Goal: Information Seeking & Learning: Check status

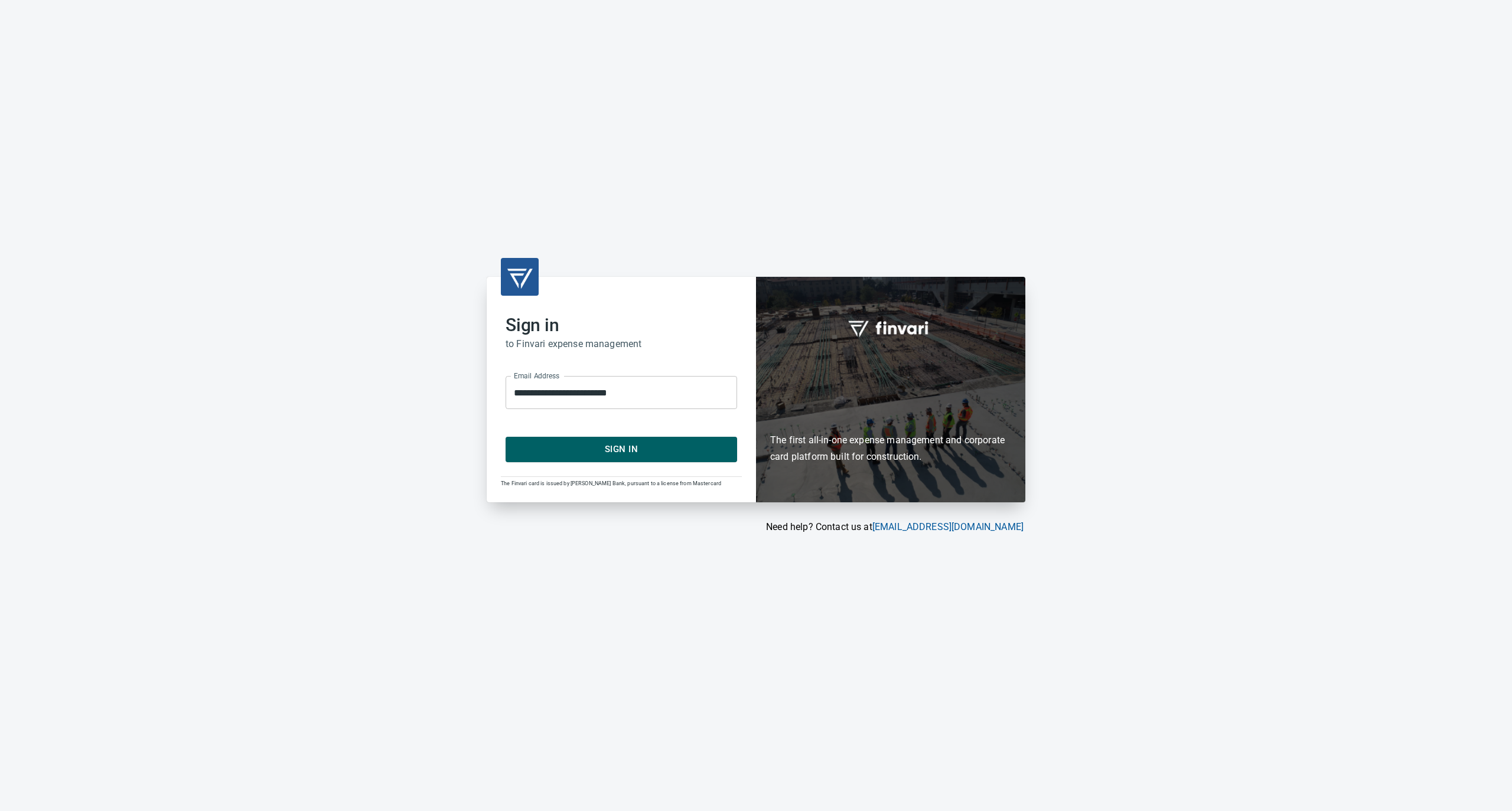
drag, startPoint x: 0, startPoint y: 0, endPoint x: 604, endPoint y: 447, distance: 751.4
click at [605, 447] on span "Sign In" at bounding box center [621, 449] width 205 height 16
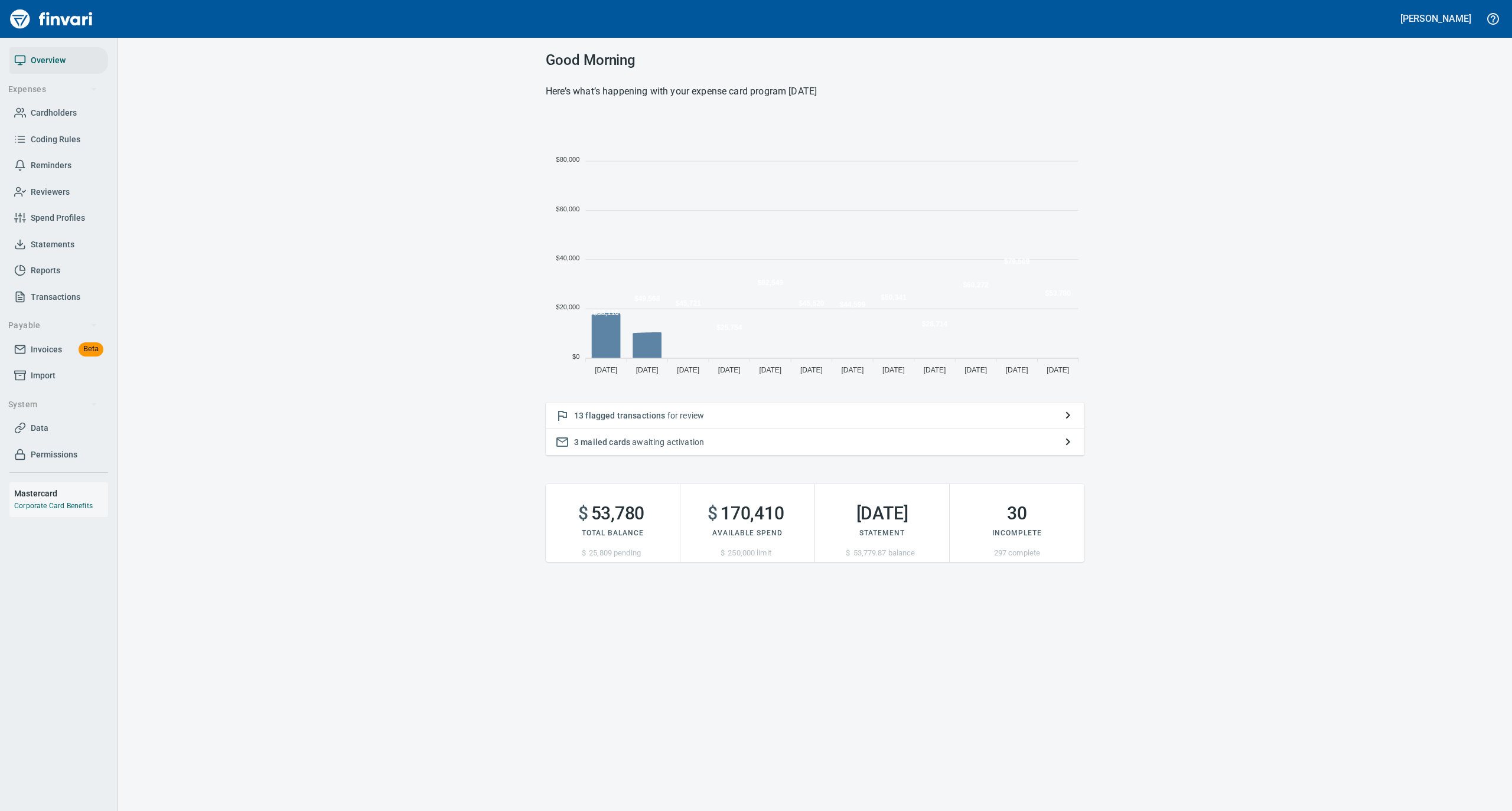
scroll to position [263, 527]
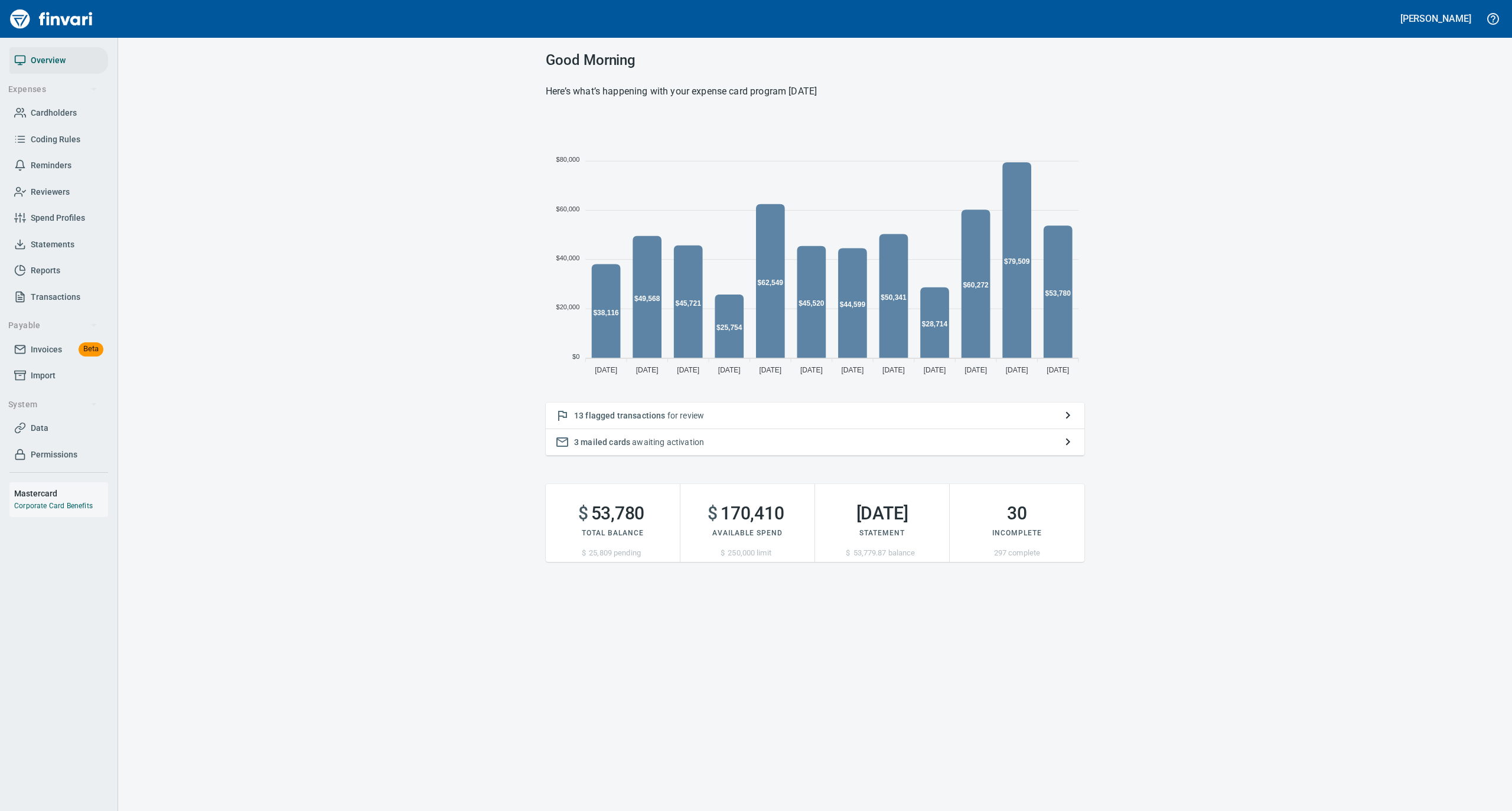
click at [60, 105] on link "Cardholders" at bounding box center [59, 113] width 99 height 26
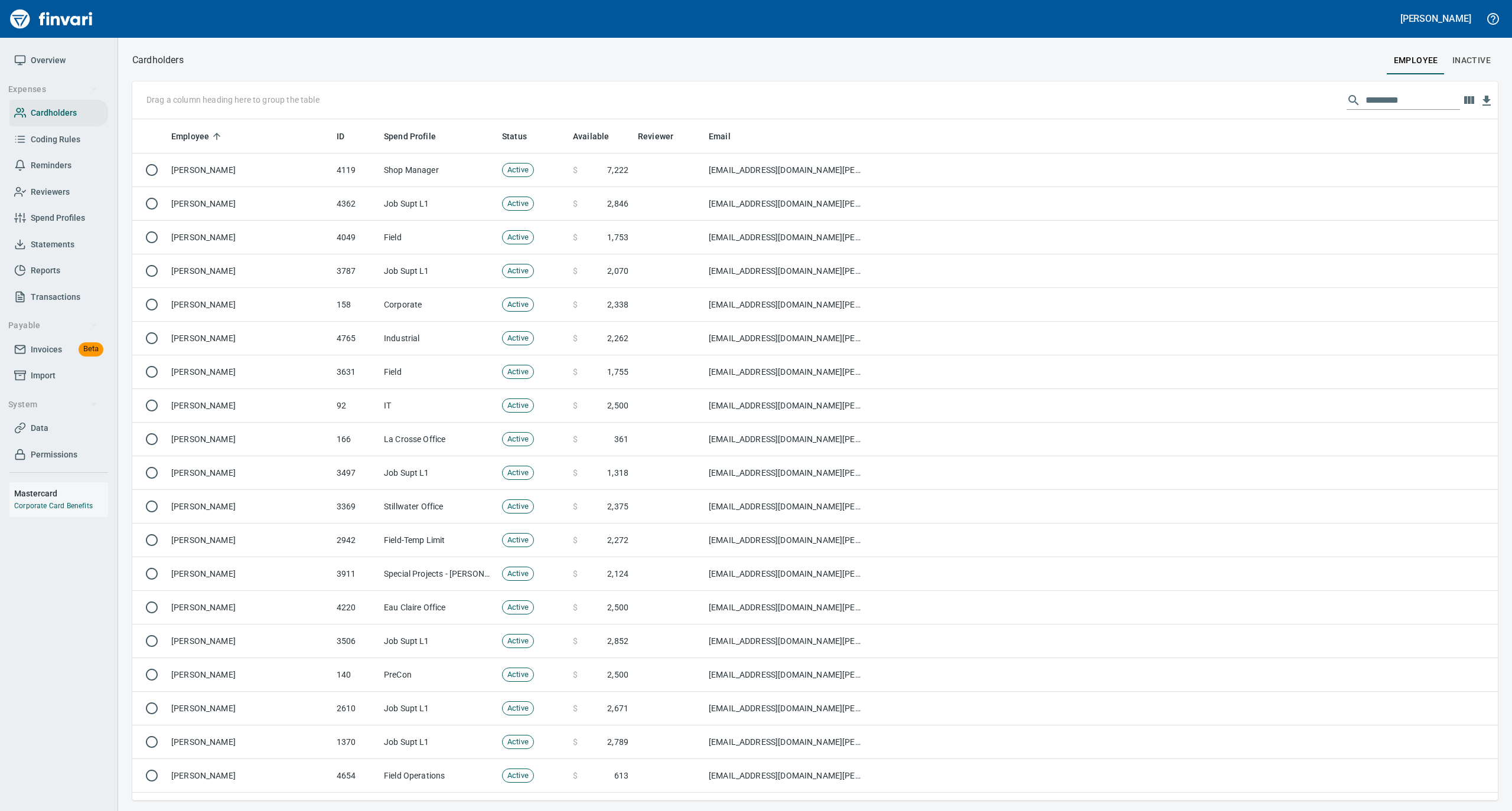
scroll to position [670, 1342]
click at [1386, 96] on input "text" at bounding box center [1413, 101] width 95 height 19
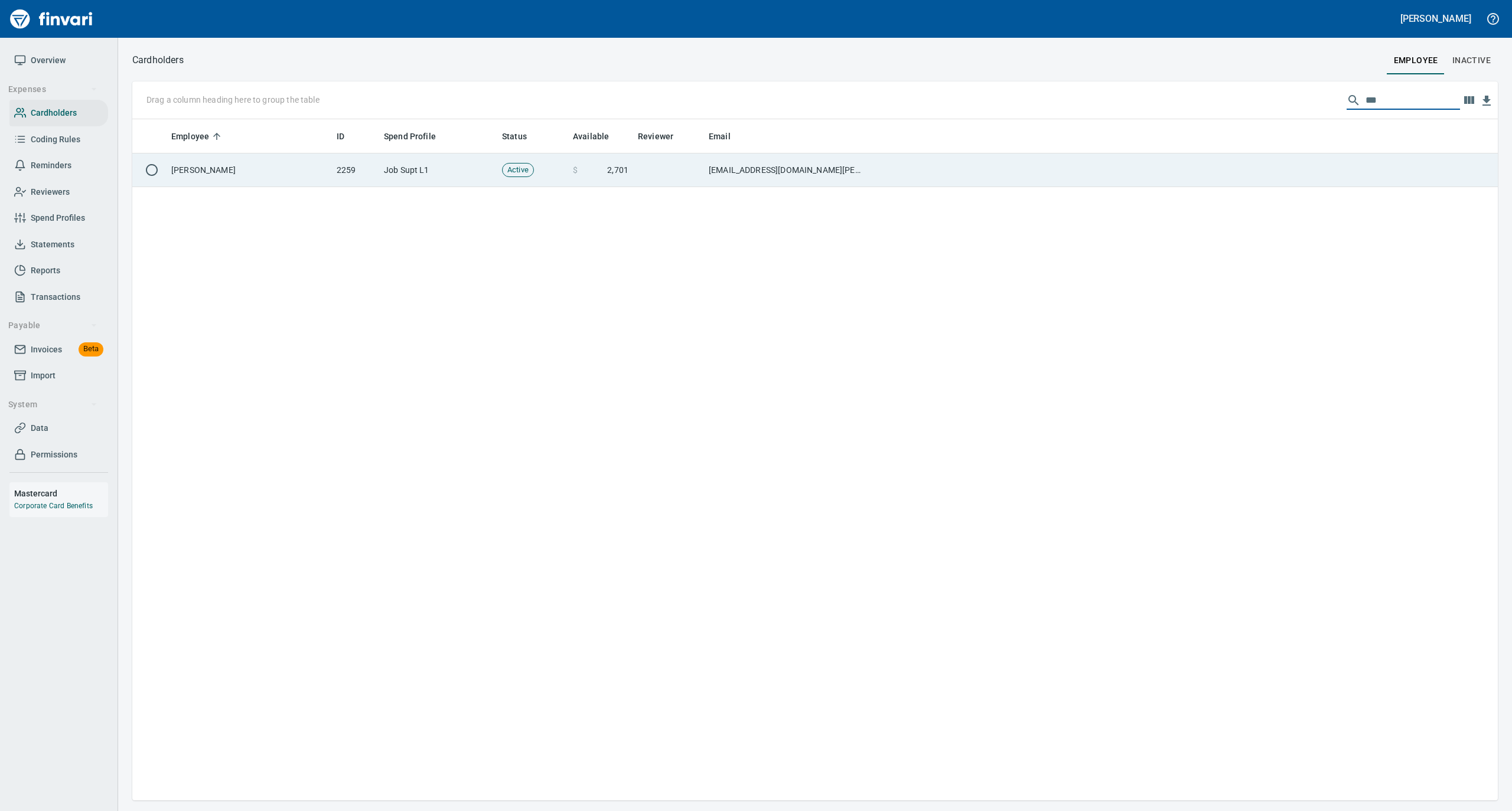
type input "***"
click at [291, 169] on td "[PERSON_NAME]" at bounding box center [249, 170] width 166 height 34
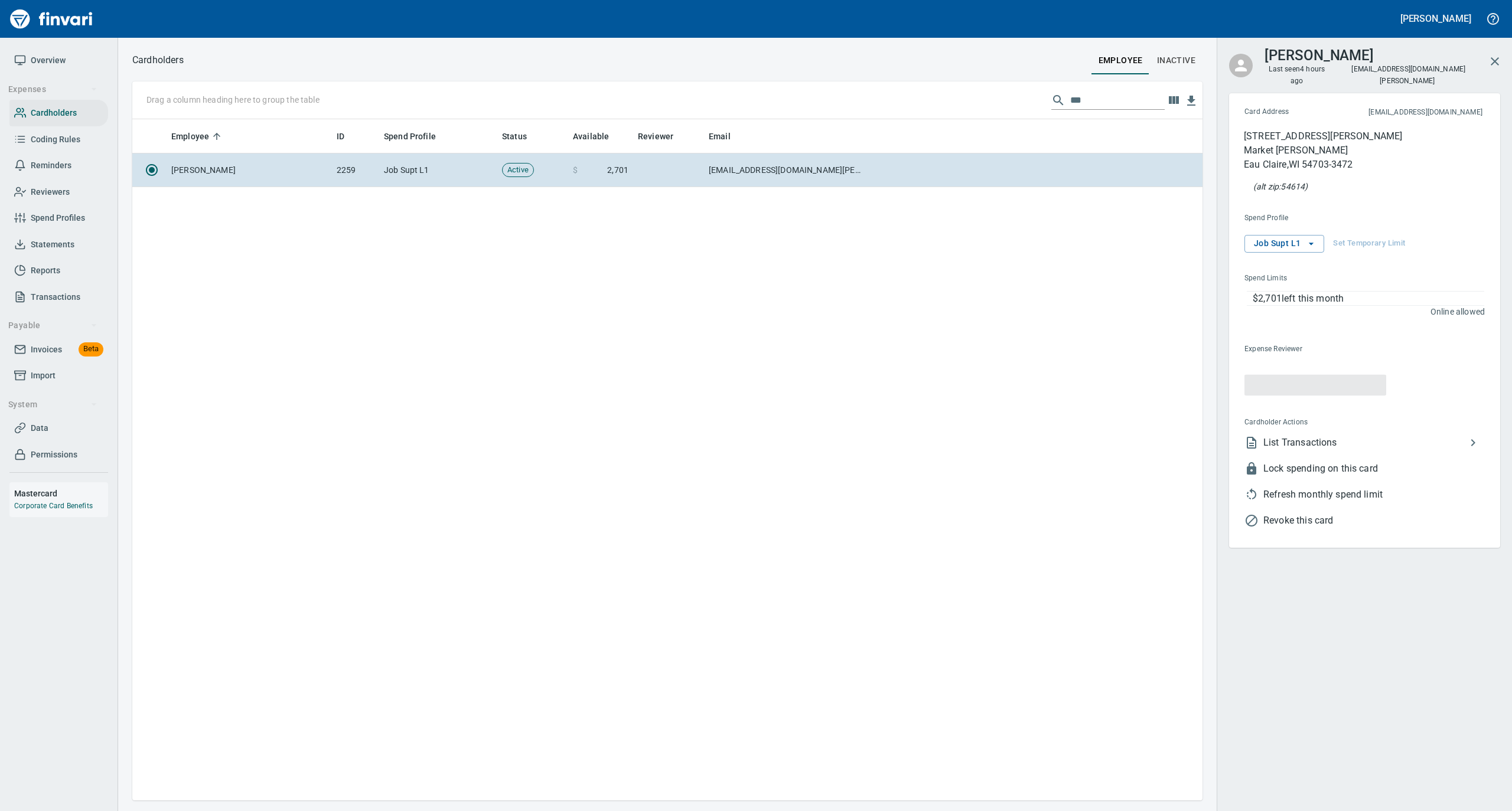
scroll to position [670, 1058]
click at [1276, 424] on span "List Transactions" at bounding box center [1365, 431] width 203 height 14
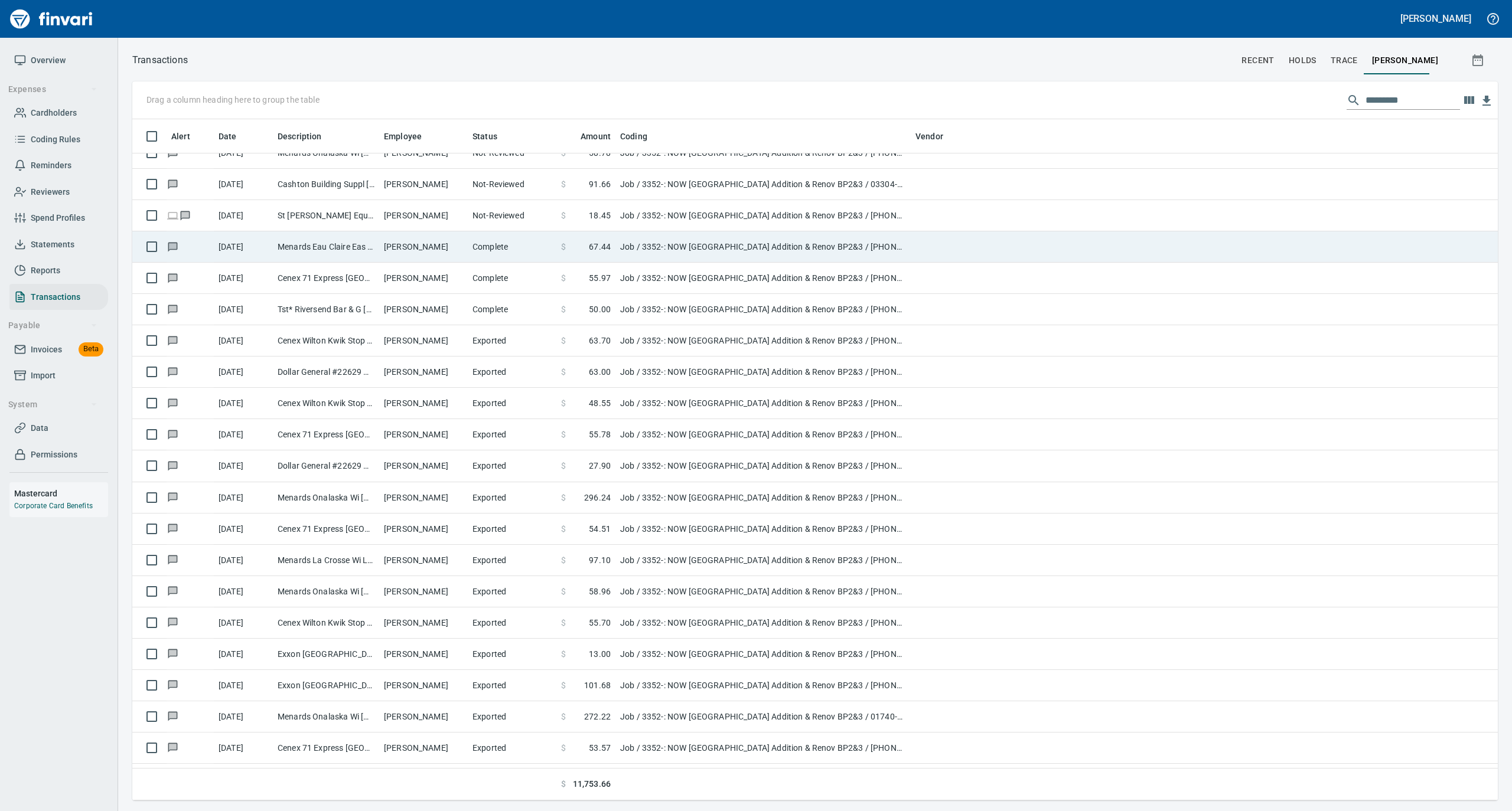
scroll to position [157, 0]
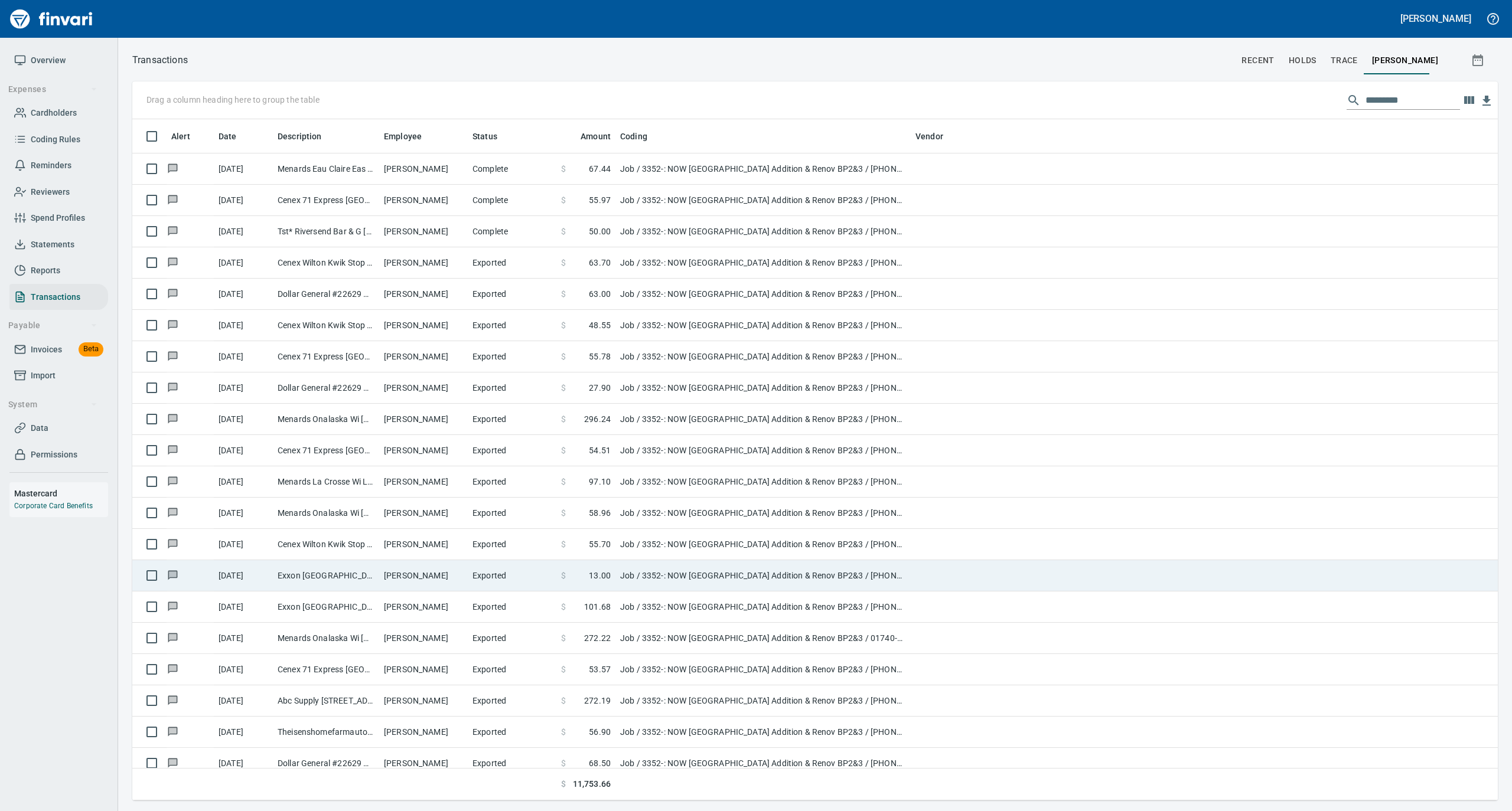
click at [312, 574] on td "Exxon [GEOGRAPHIC_DATA] [GEOGRAPHIC_DATA] [GEOGRAPHIC_DATA] [GEOGRAPHIC_DATA]" at bounding box center [326, 576] width 106 height 31
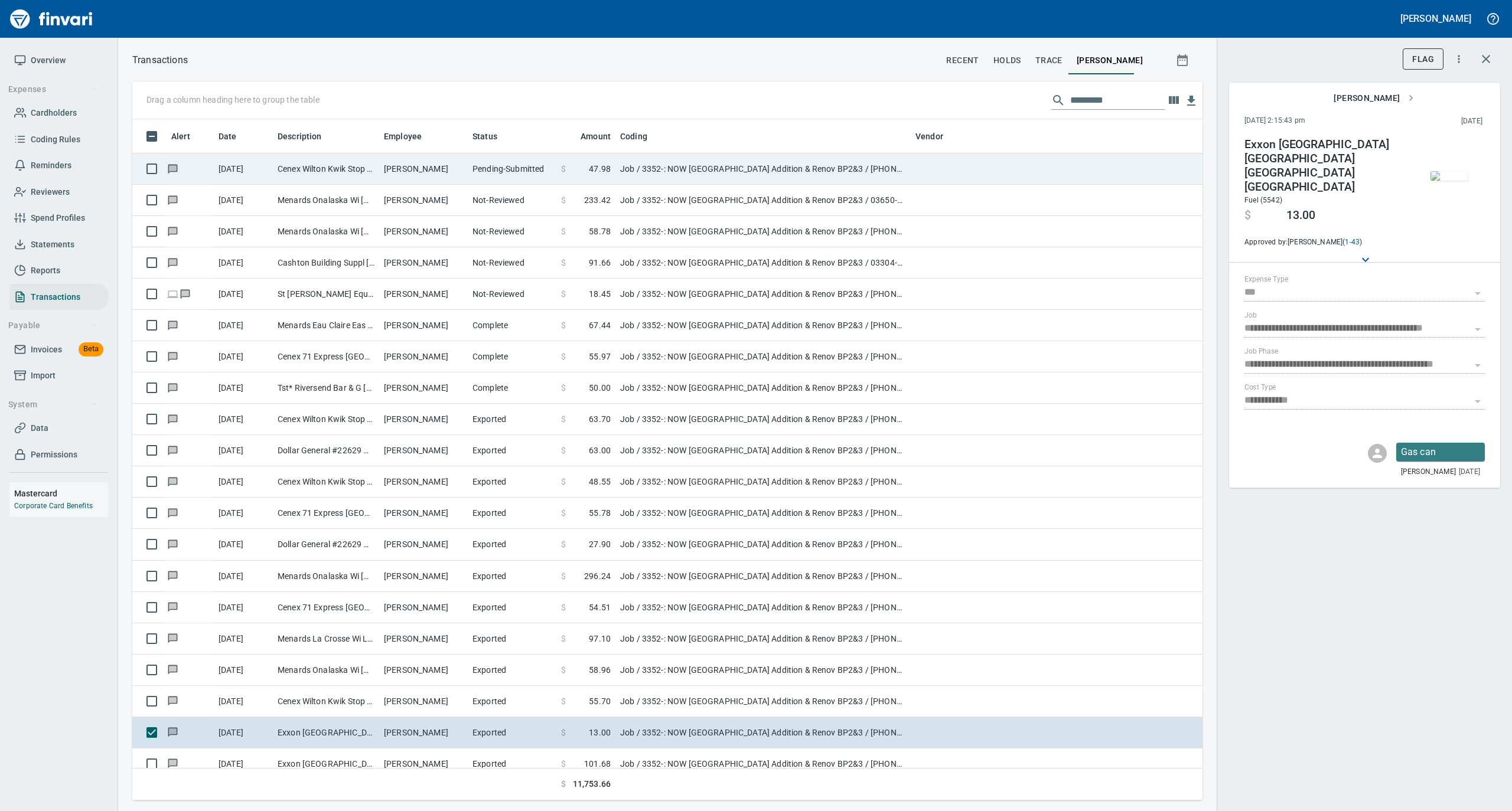
click at [315, 177] on td "Cenex Wilton Kwik Stop Wilton [GEOGRAPHIC_DATA]" at bounding box center [326, 169] width 106 height 31
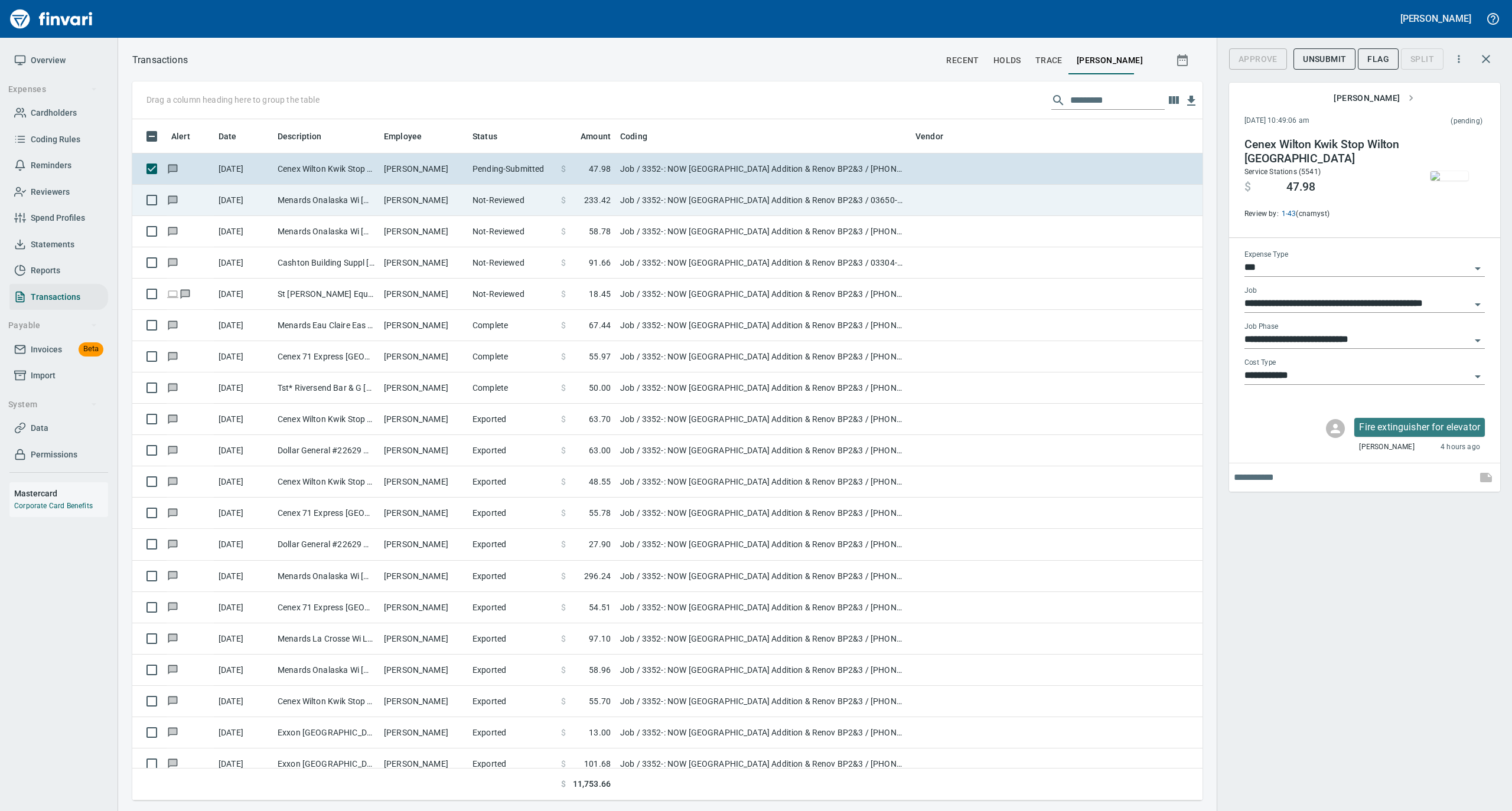
click at [315, 205] on td "Menards Onalaska Wi [GEOGRAPHIC_DATA] [GEOGRAPHIC_DATA]" at bounding box center [326, 200] width 106 height 31
type input "**********"
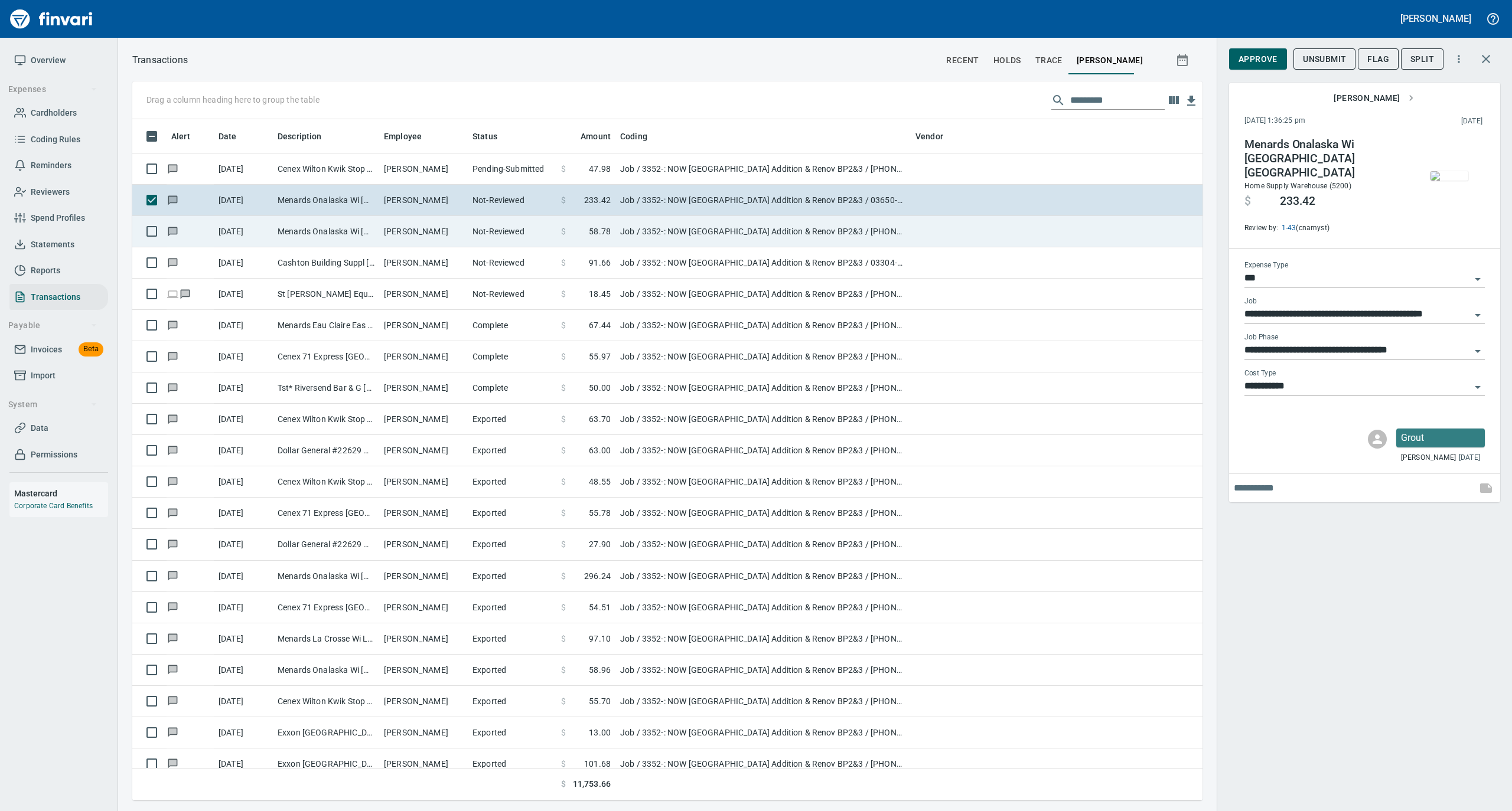
click at [313, 228] on td "Menards Onalaska Wi [GEOGRAPHIC_DATA] [GEOGRAPHIC_DATA]" at bounding box center [326, 232] width 106 height 31
type input "**********"
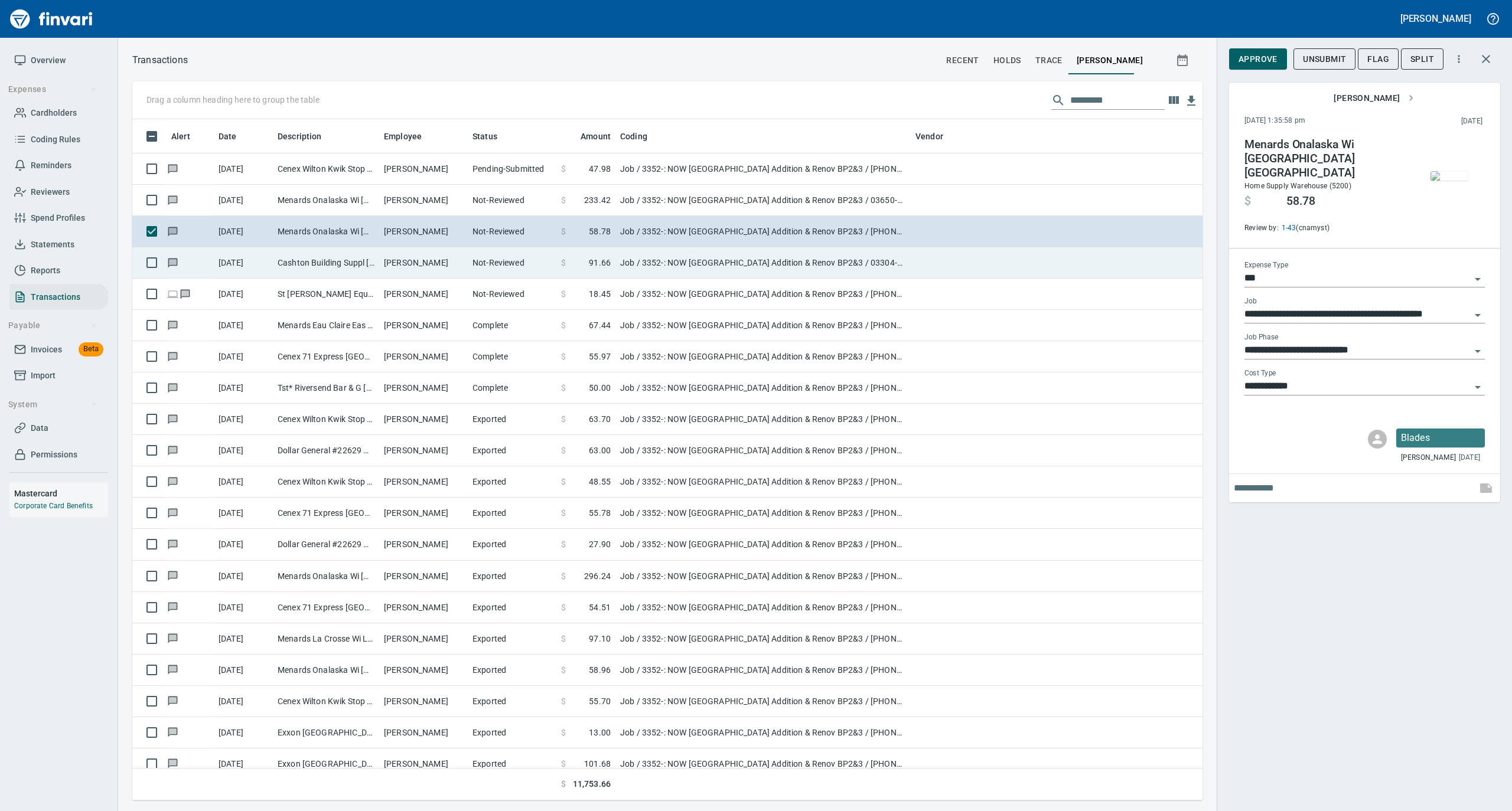
click at [311, 263] on td "Cashton Building Suppl [GEOGRAPHIC_DATA] [GEOGRAPHIC_DATA]" at bounding box center [326, 263] width 106 height 31
type input "**********"
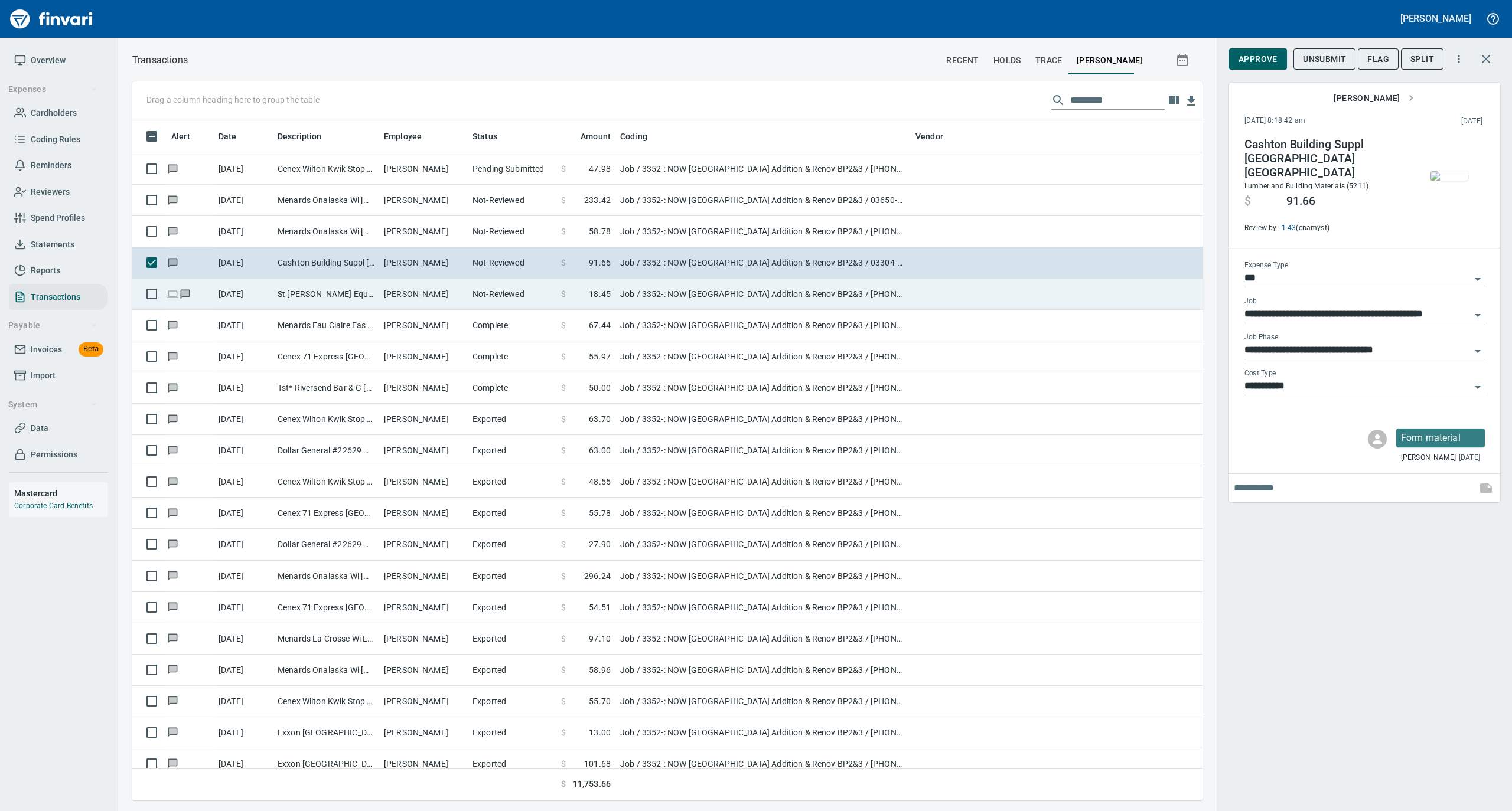
click at [308, 293] on td "St [PERSON_NAME] Equipment-No Norwalk [GEOGRAPHIC_DATA]" at bounding box center [326, 294] width 106 height 31
type input "**********"
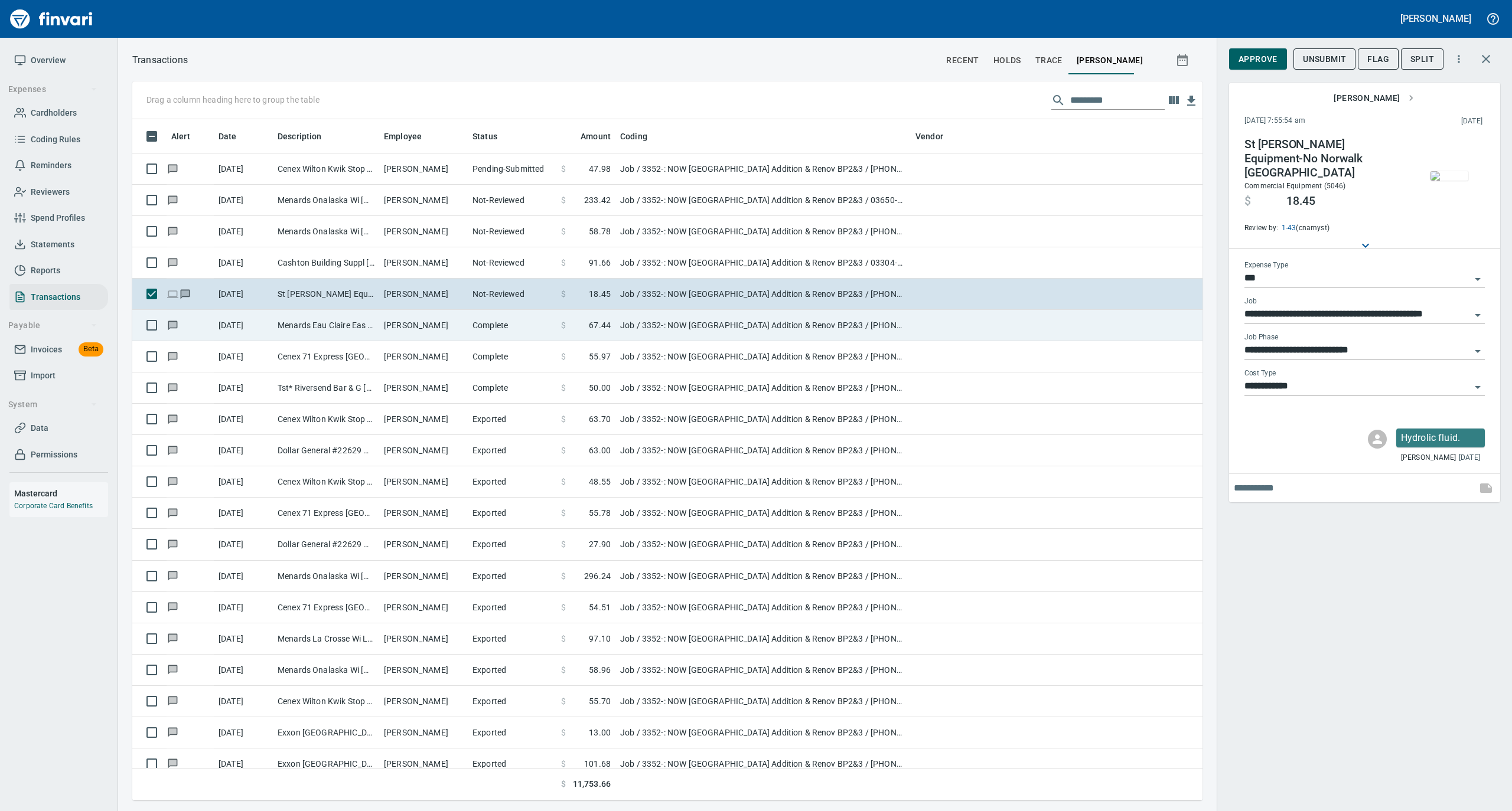
click at [308, 334] on td "Menards Eau Claire Eas Eau Claire WI" at bounding box center [326, 326] width 106 height 31
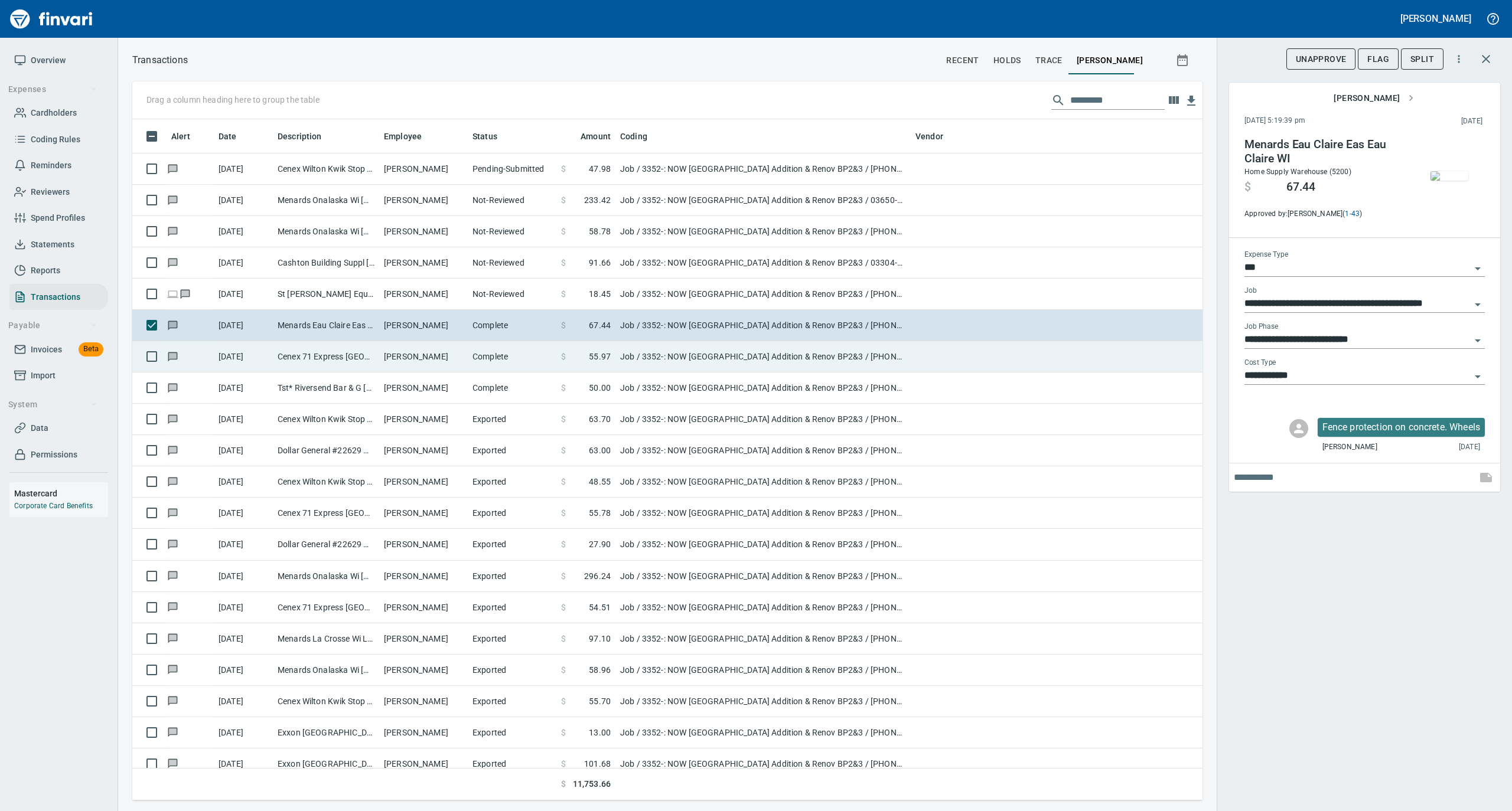
scroll to position [78, 0]
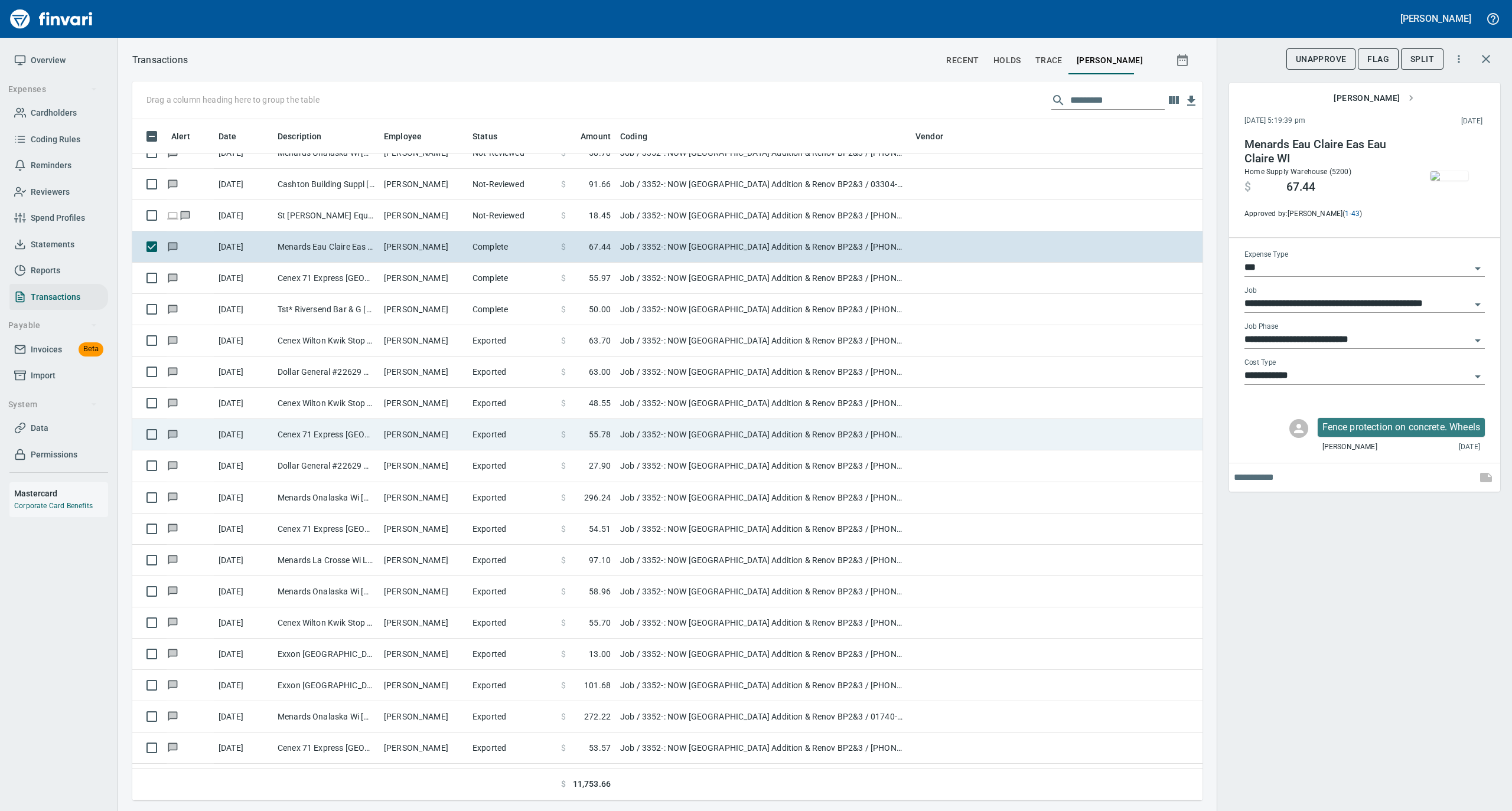
click at [331, 431] on td "Cenex 71 Express [GEOGRAPHIC_DATA] [GEOGRAPHIC_DATA]" at bounding box center [326, 435] width 106 height 31
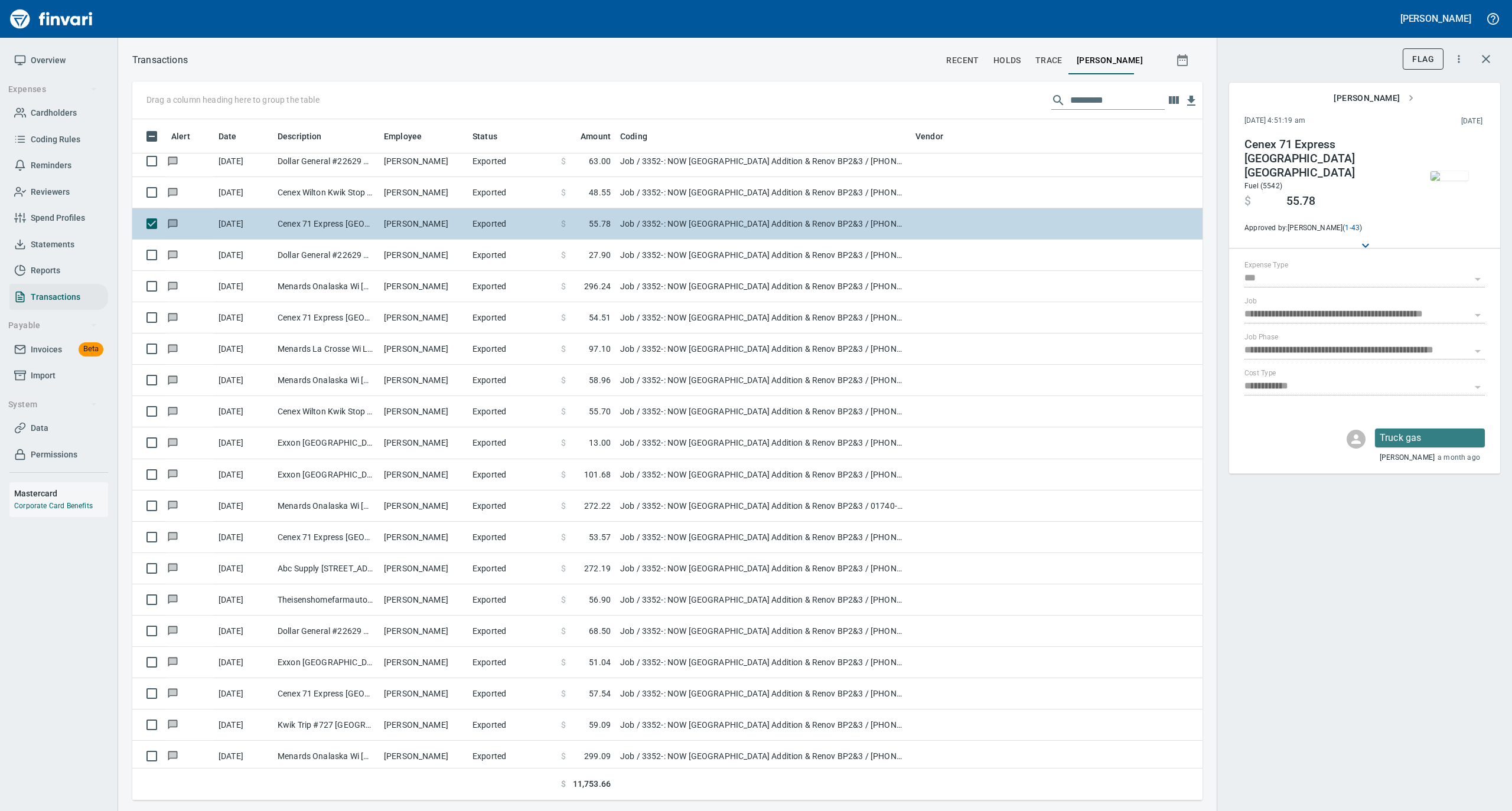
scroll to position [315, 0]
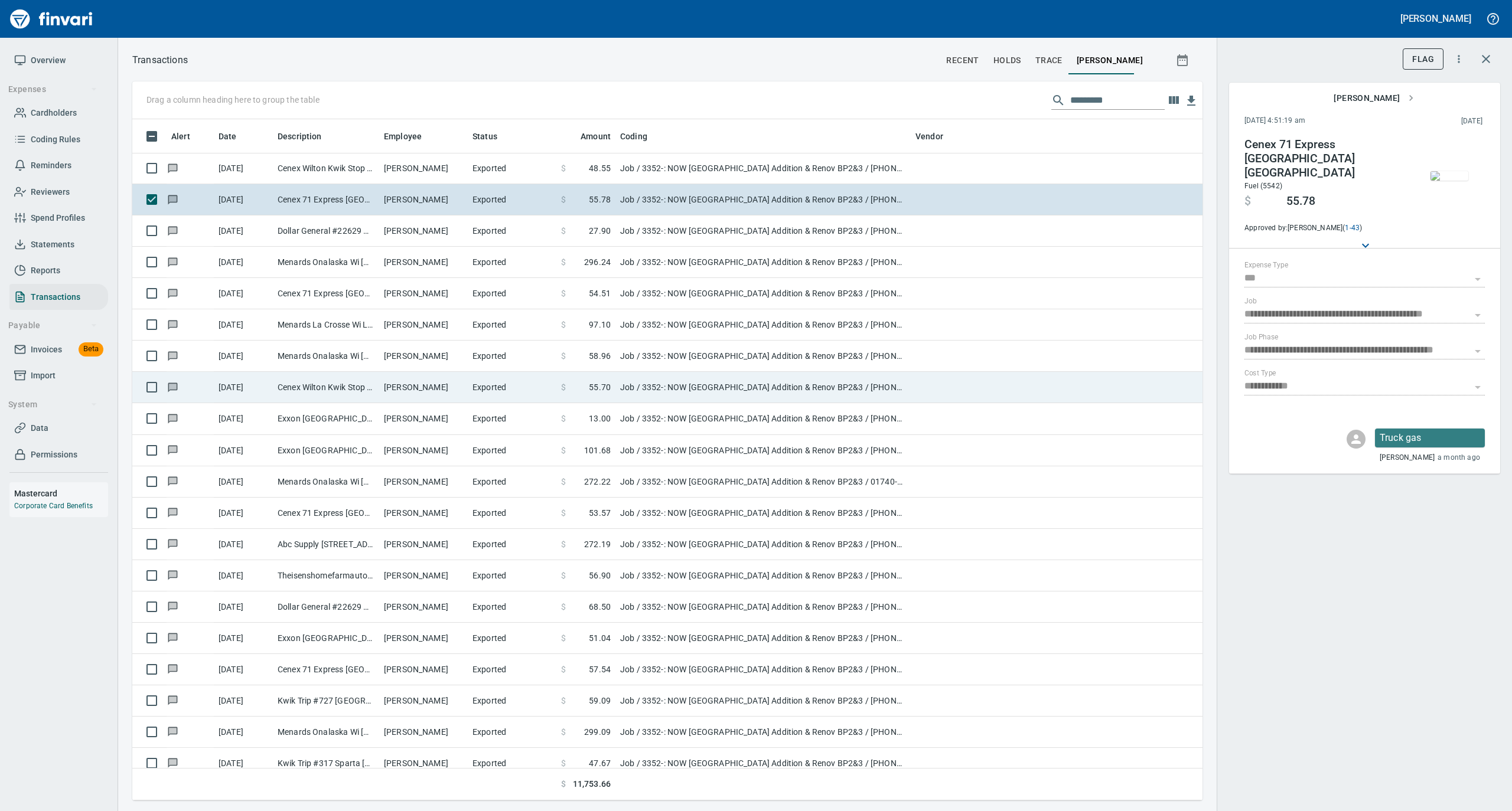
click at [335, 391] on td "Cenex Wilton Kwik Stop Wilton [GEOGRAPHIC_DATA]" at bounding box center [326, 387] width 106 height 31
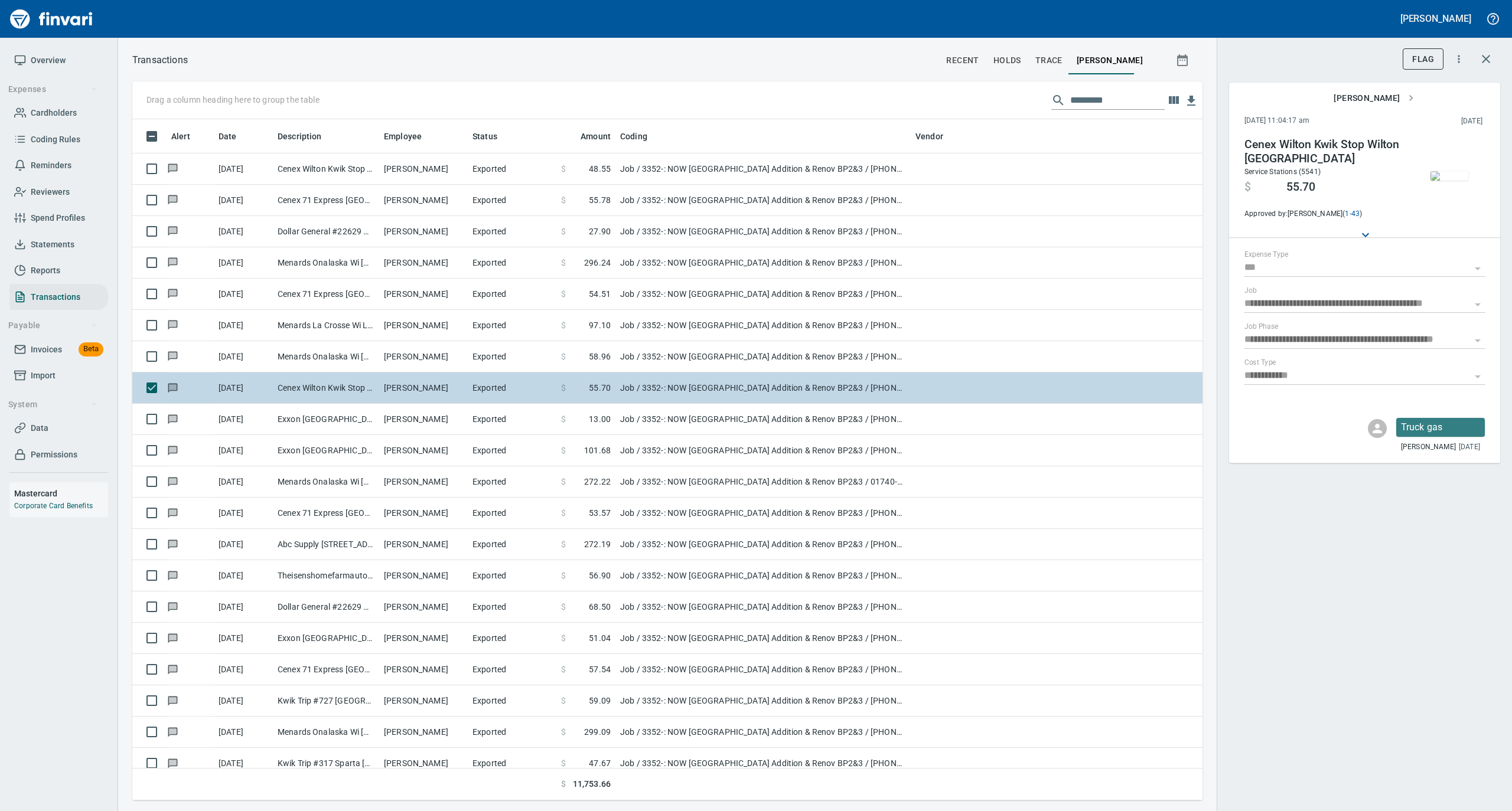
scroll to position [393, 0]
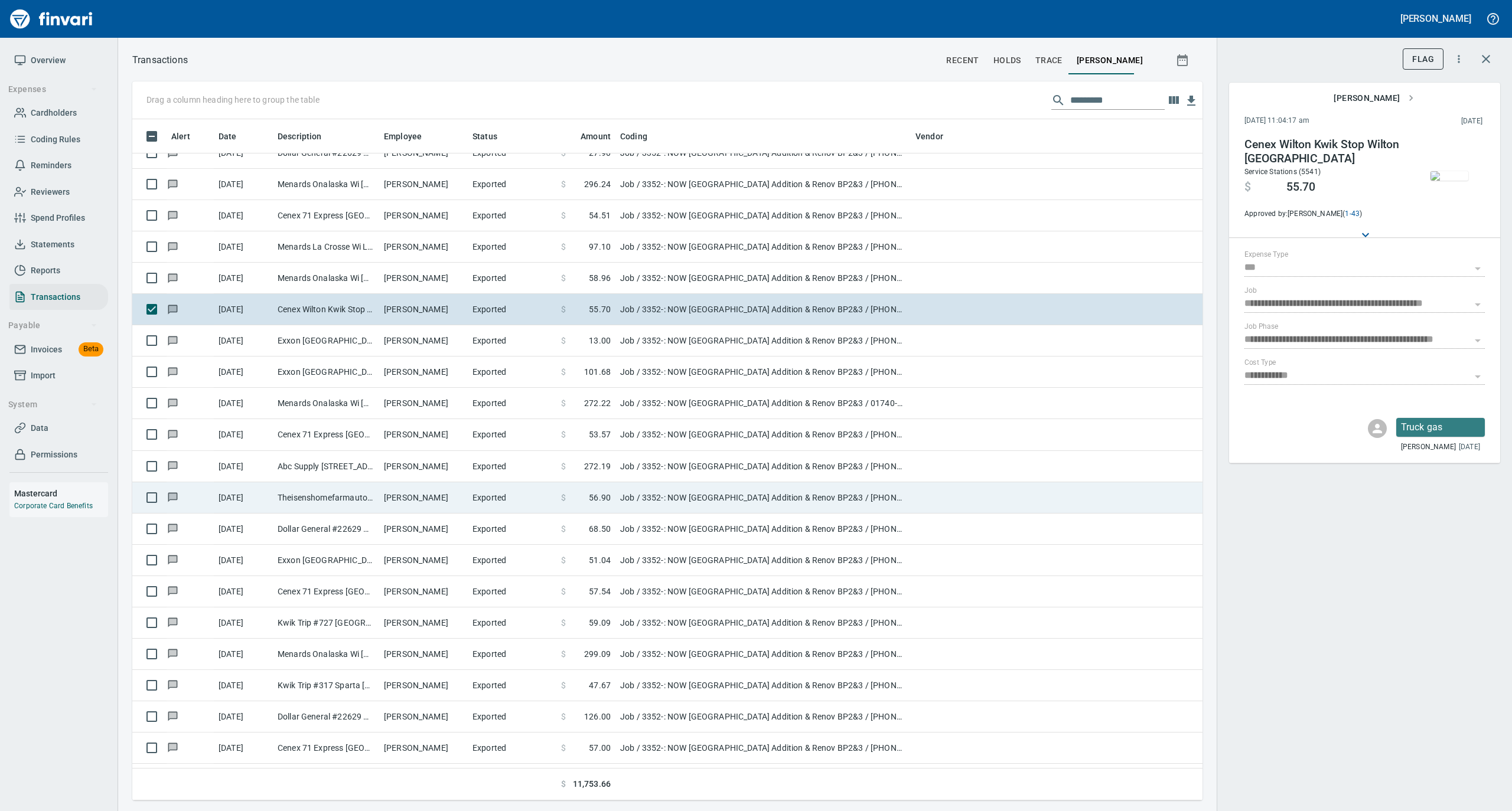
click at [316, 499] on td "Theisenshomefarmautosp Sparta WI" at bounding box center [326, 498] width 106 height 31
type input "**********"
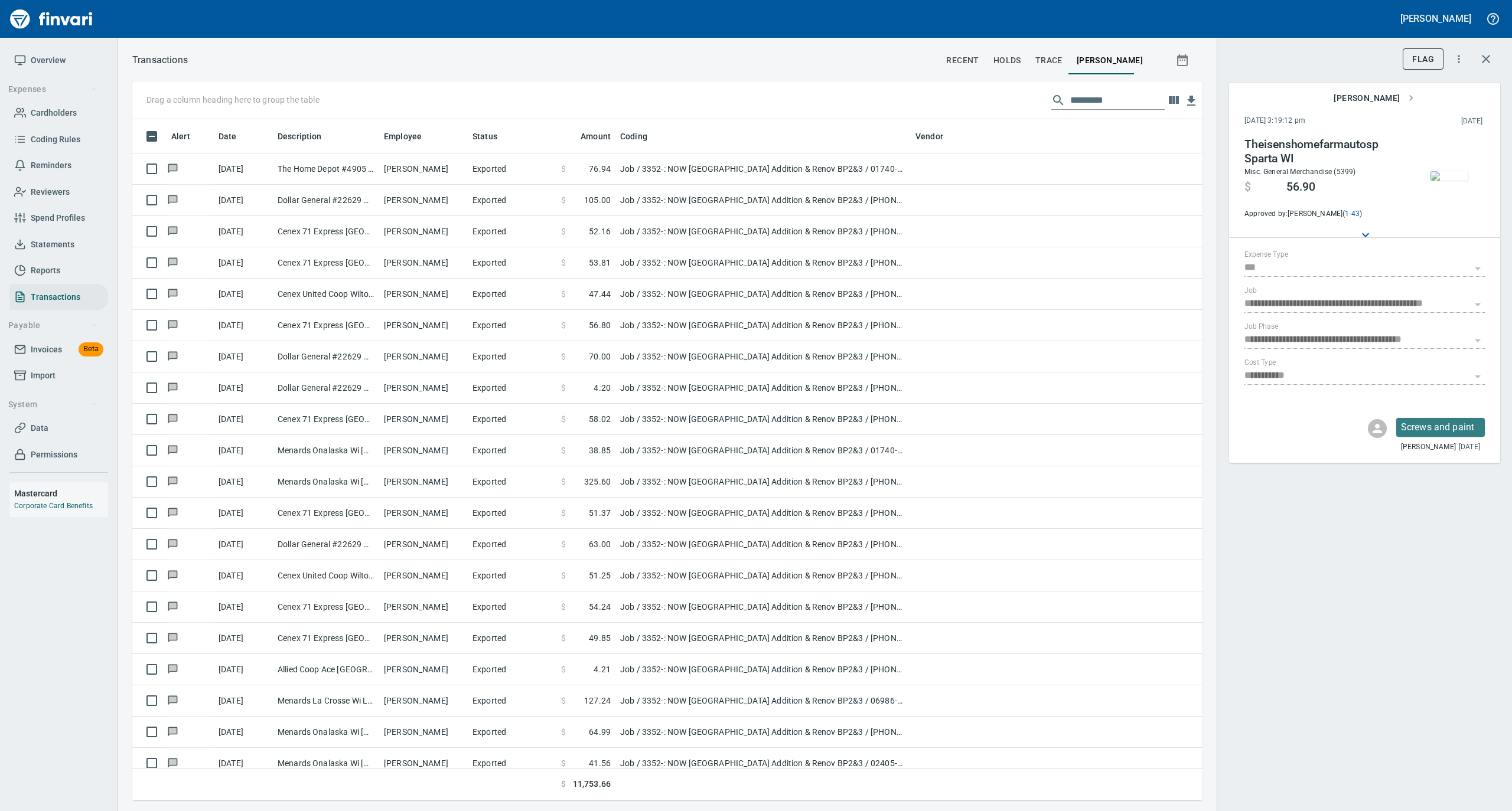
scroll to position [1338, 0]
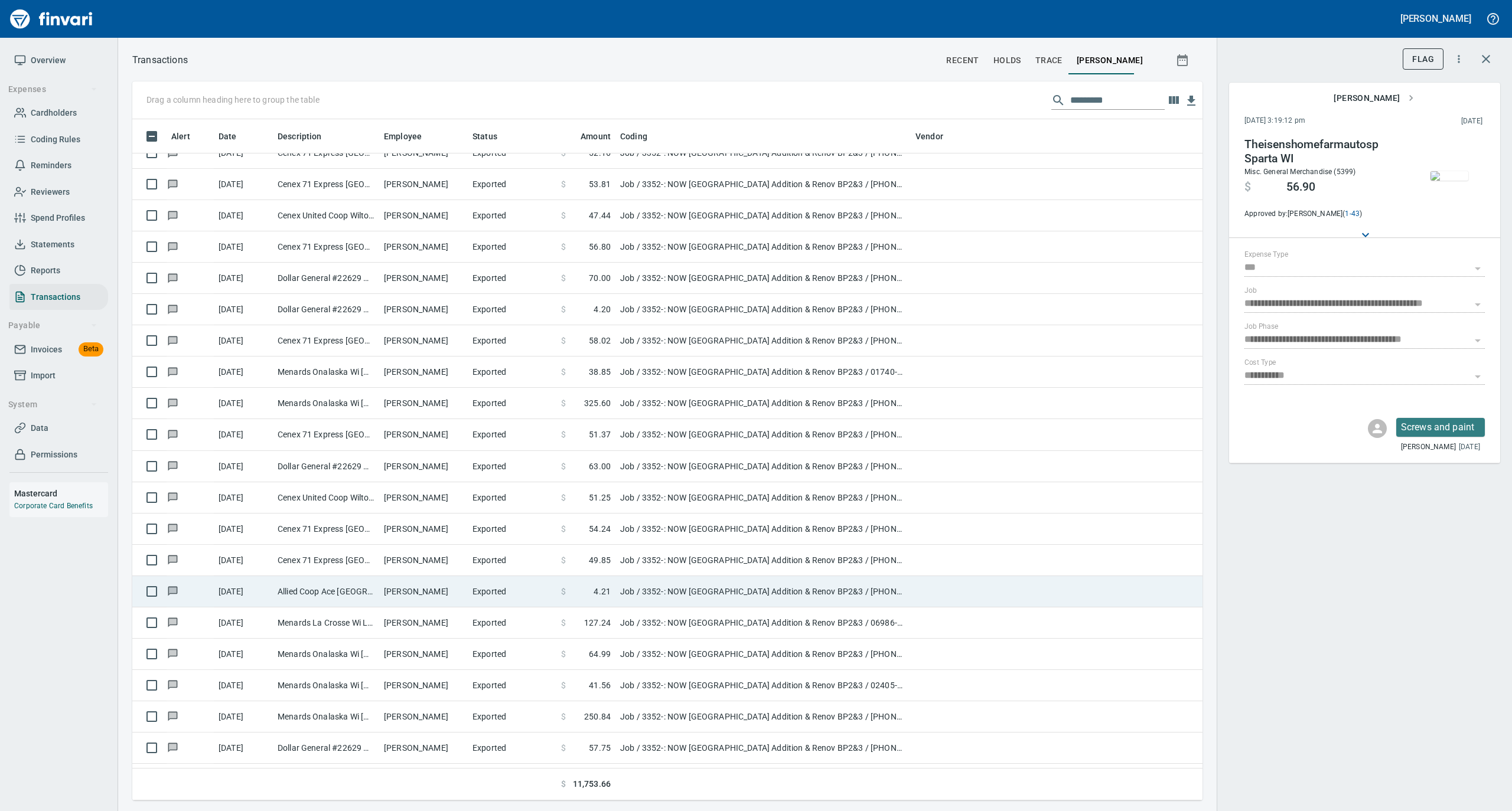
click at [330, 596] on td "Allied Coop Ace [GEOGRAPHIC_DATA] [GEOGRAPHIC_DATA]" at bounding box center [326, 592] width 106 height 31
type input "**********"
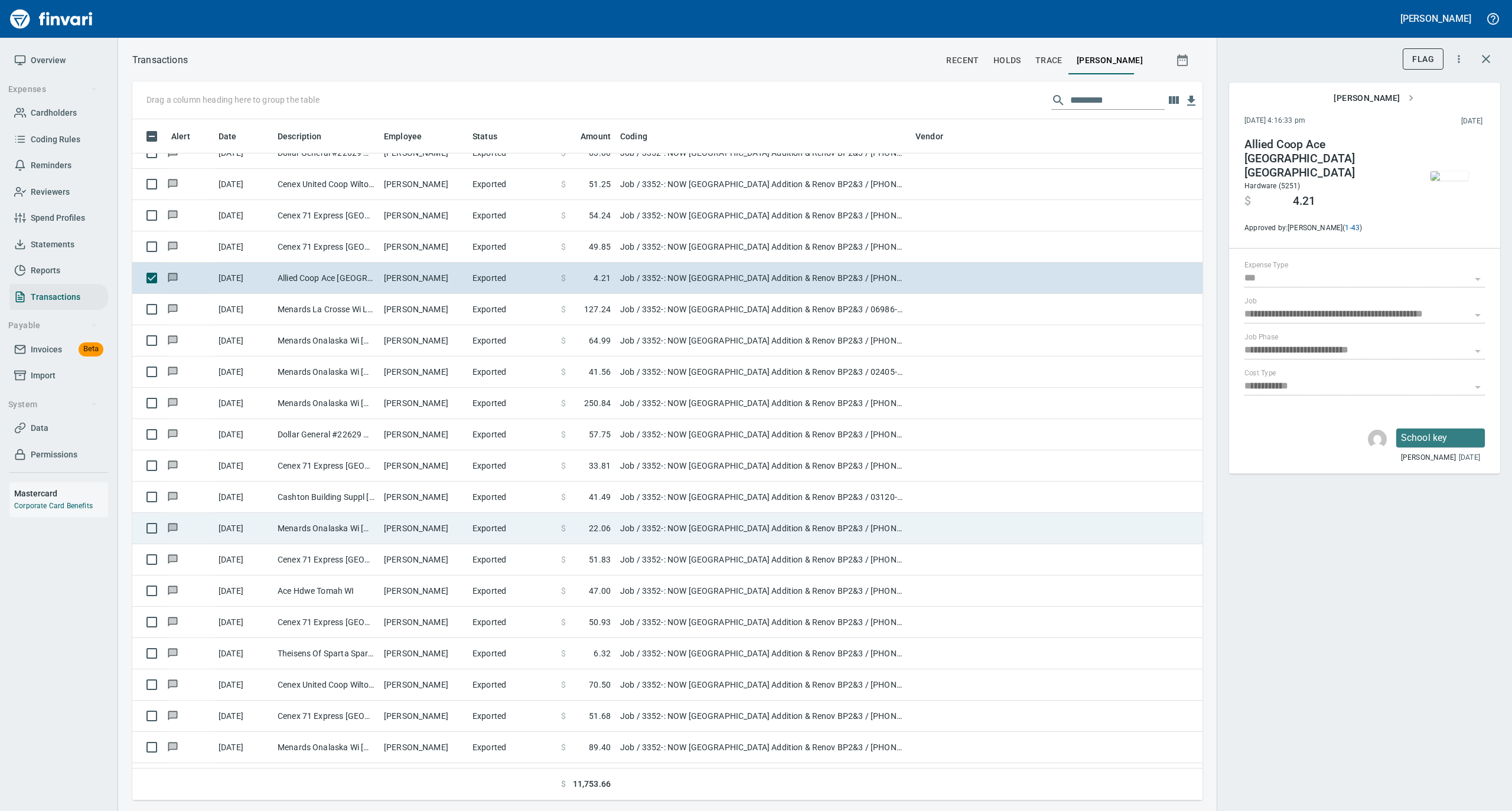
scroll to position [1731, 0]
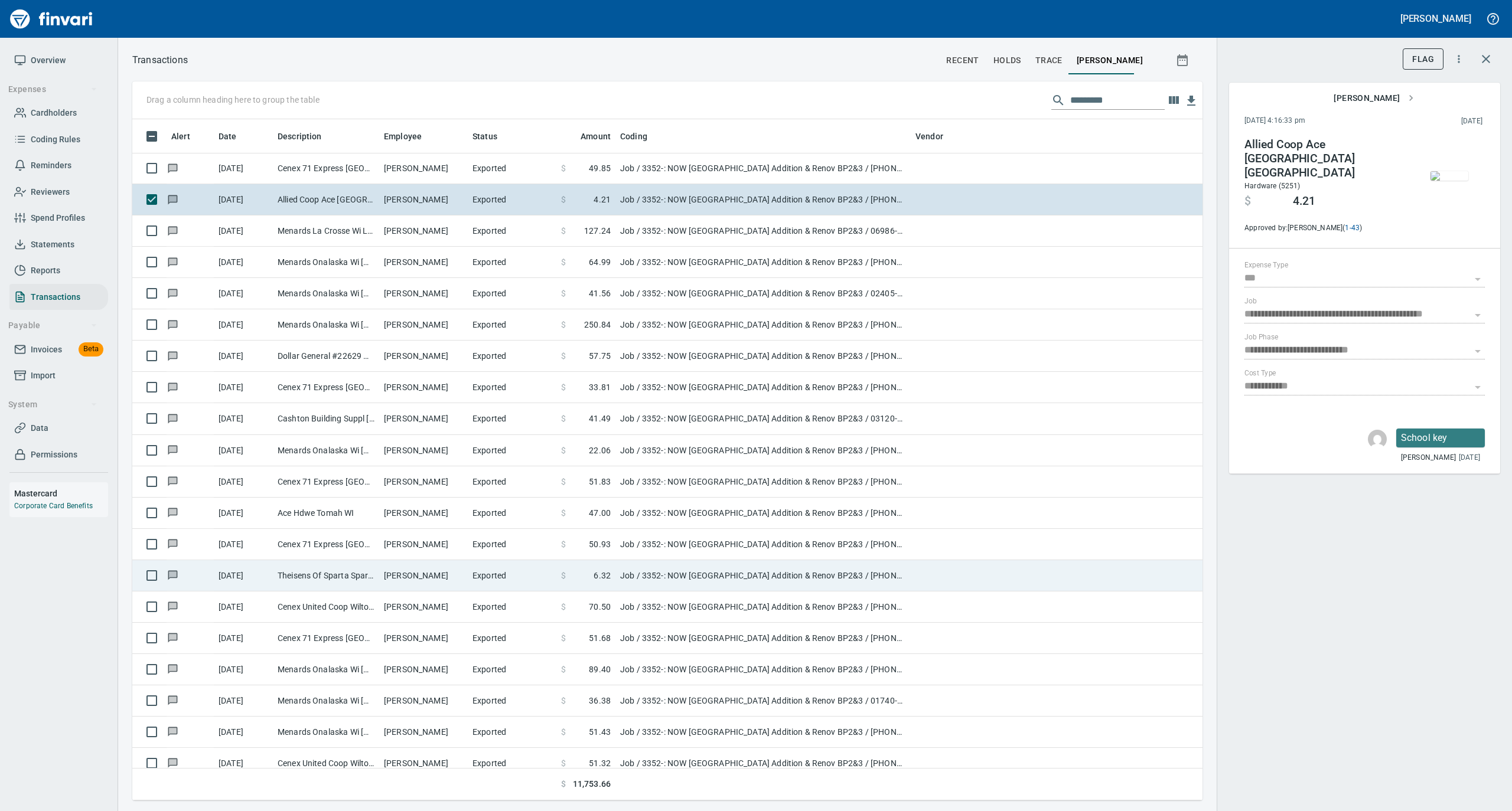
click at [341, 581] on td "Theisens Of Sparta Sparta WI" at bounding box center [326, 576] width 106 height 31
type input "**********"
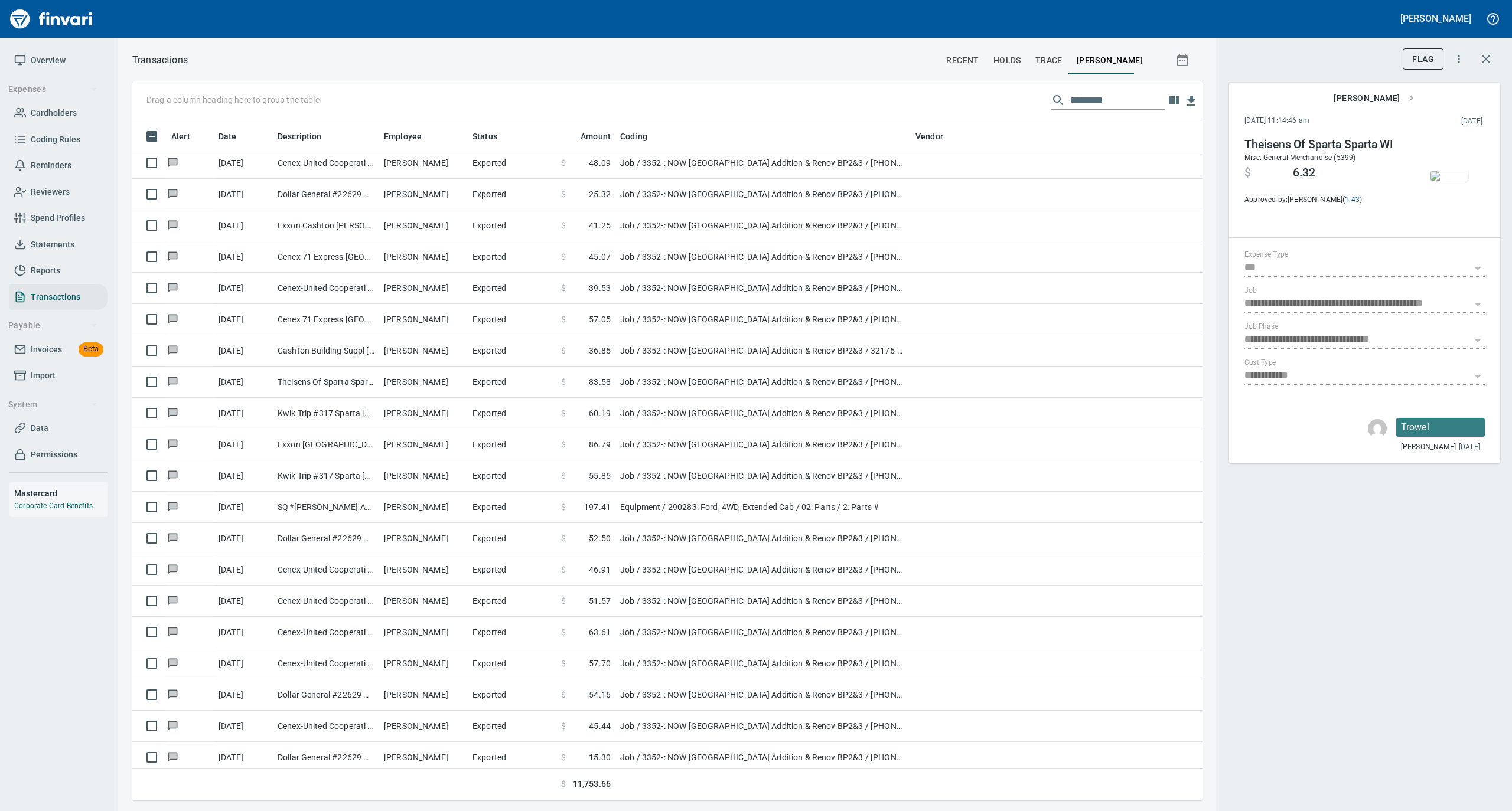
scroll to position [3525, 0]
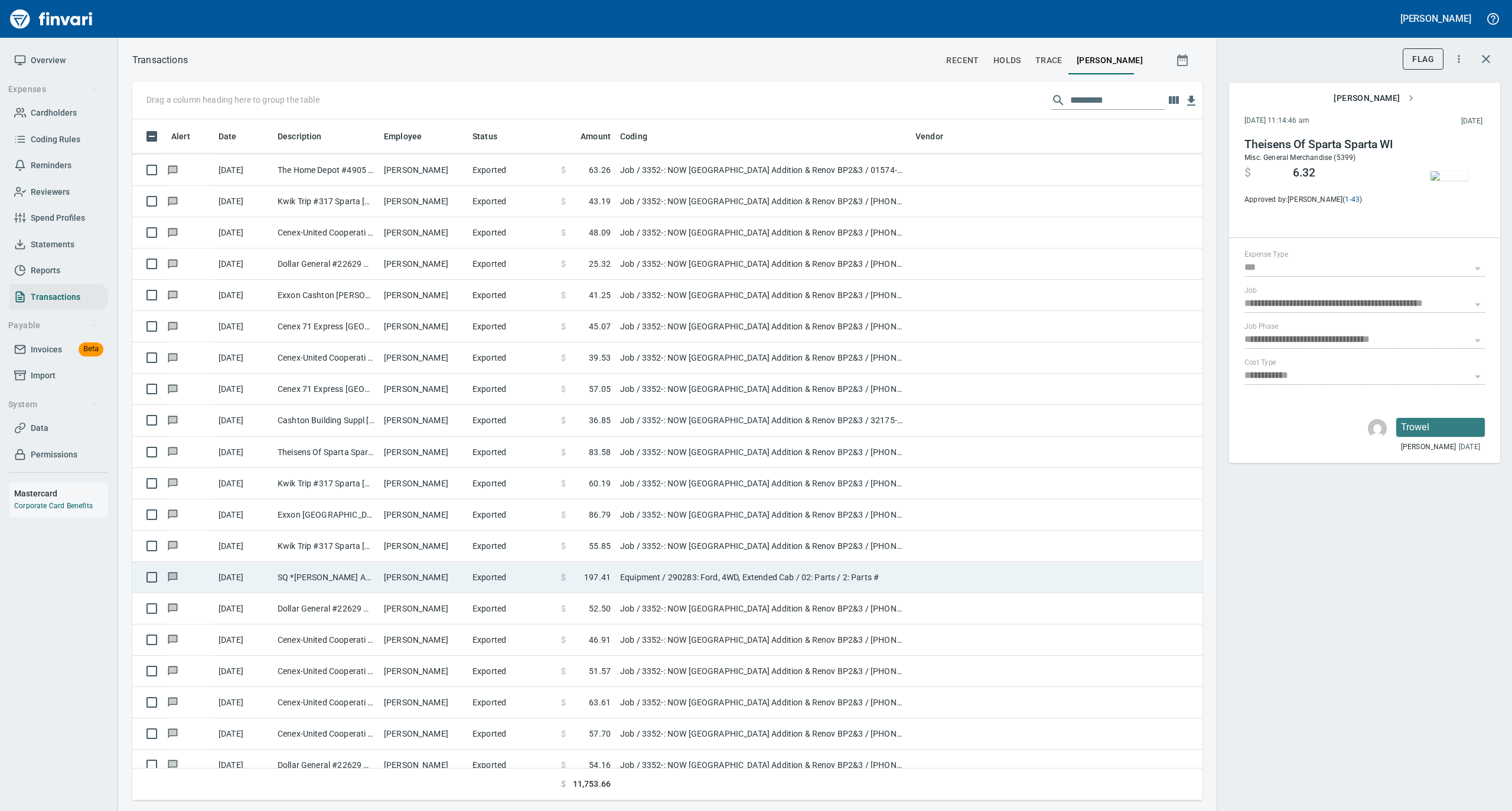
click at [683, 572] on td "Equipment / 290283: Ford, 4WD, Extended Cab / 02: Parts / 2: Parts #" at bounding box center [762, 578] width 295 height 31
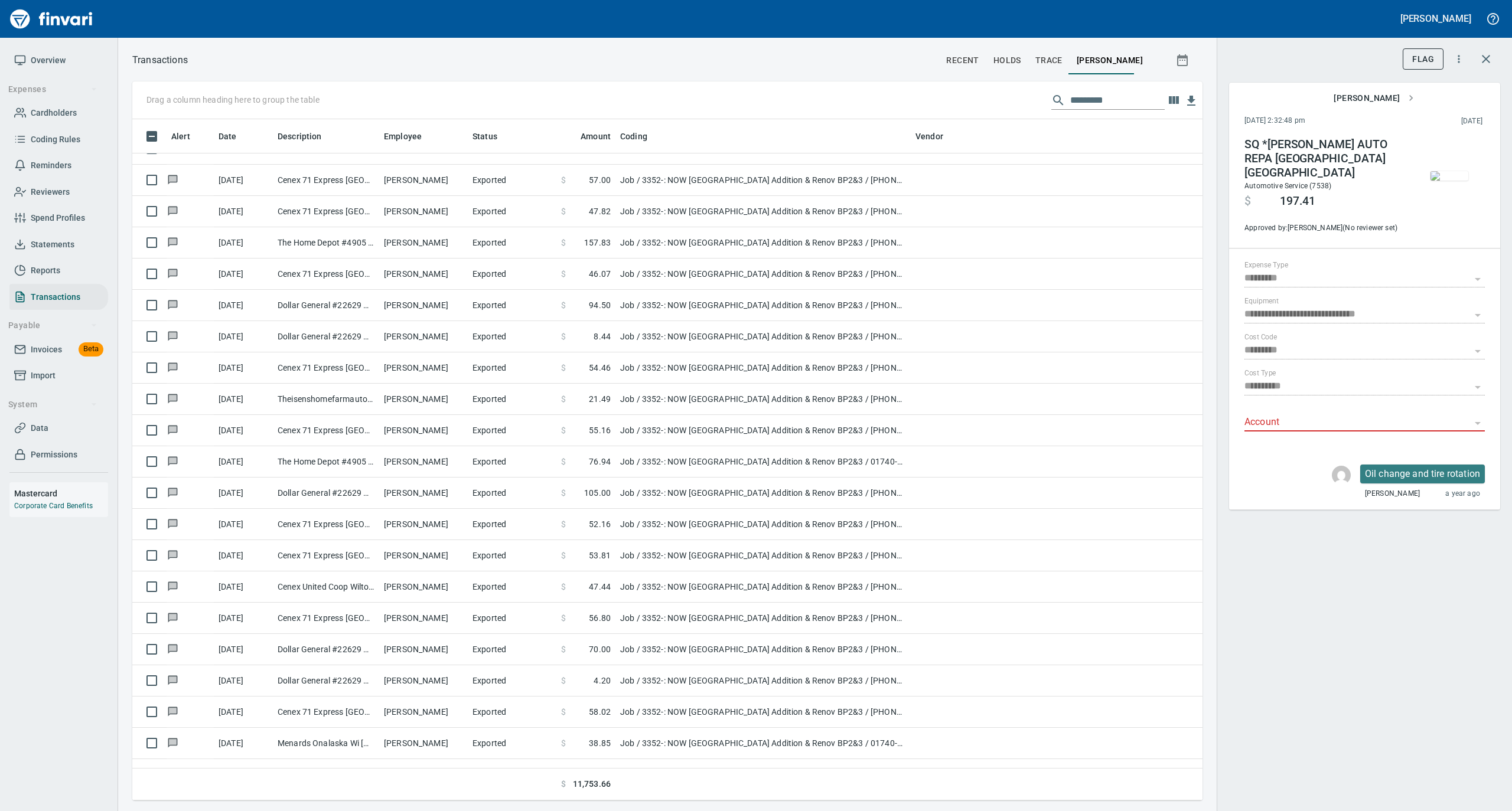
scroll to position [927, 0]
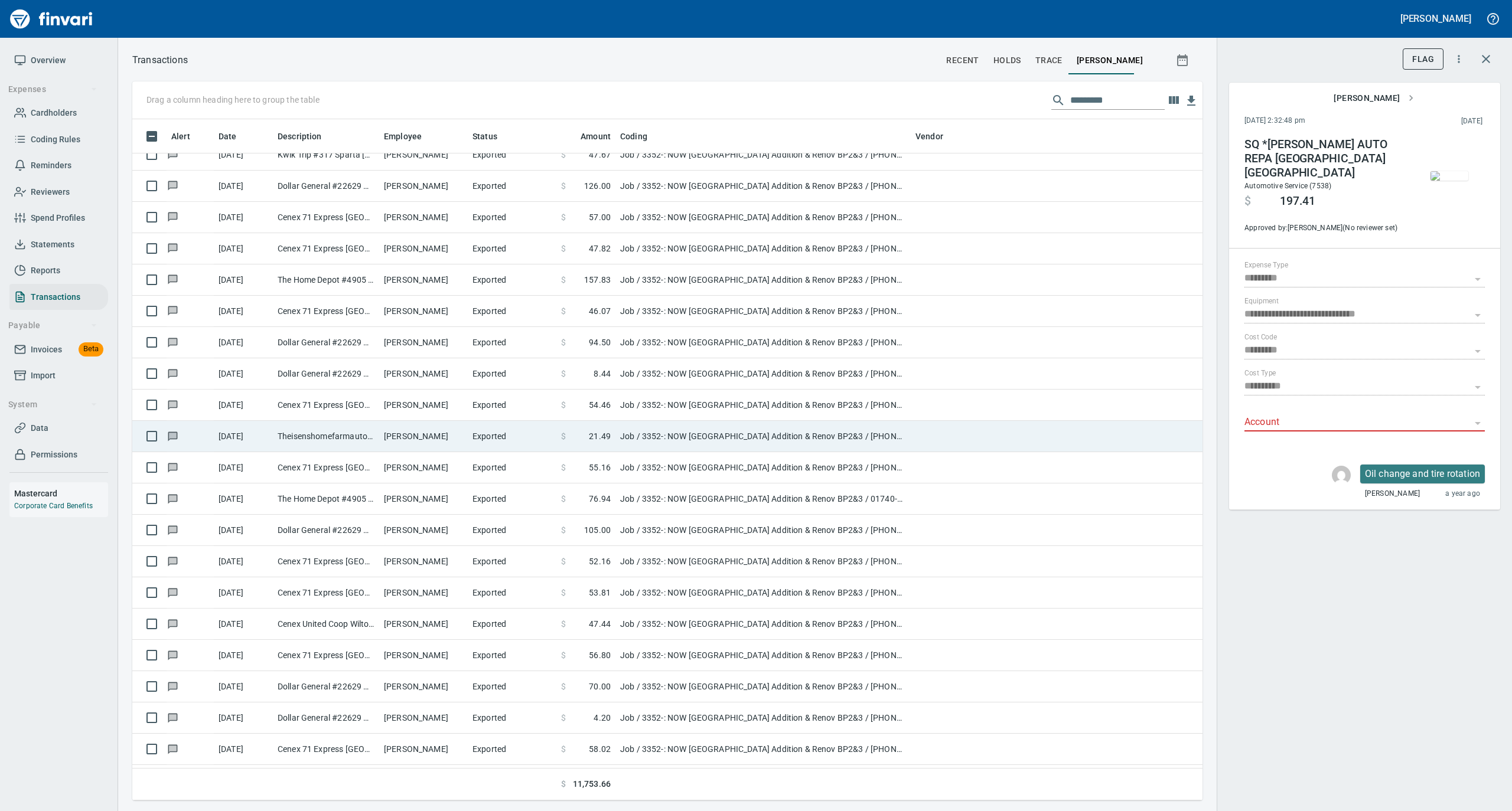
click at [624, 441] on td "Job / 3352-: NOW [GEOGRAPHIC_DATA] Addition & Renov BP2&3 / [PHONE_NUMBER]: Con…" at bounding box center [762, 437] width 295 height 31
type input "***"
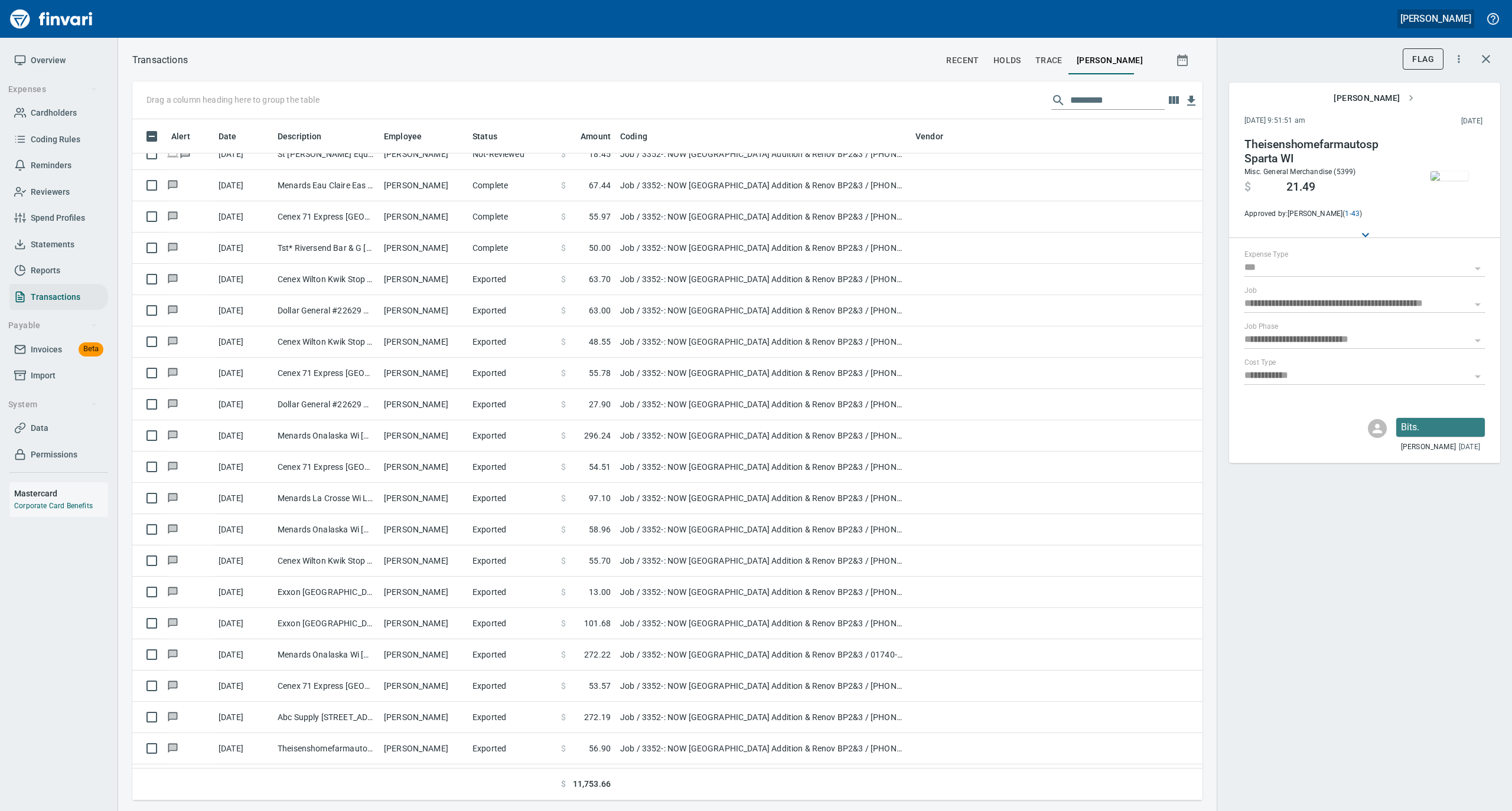
scroll to position [140, 0]
click at [39, 52] on link "Overview" at bounding box center [59, 60] width 99 height 26
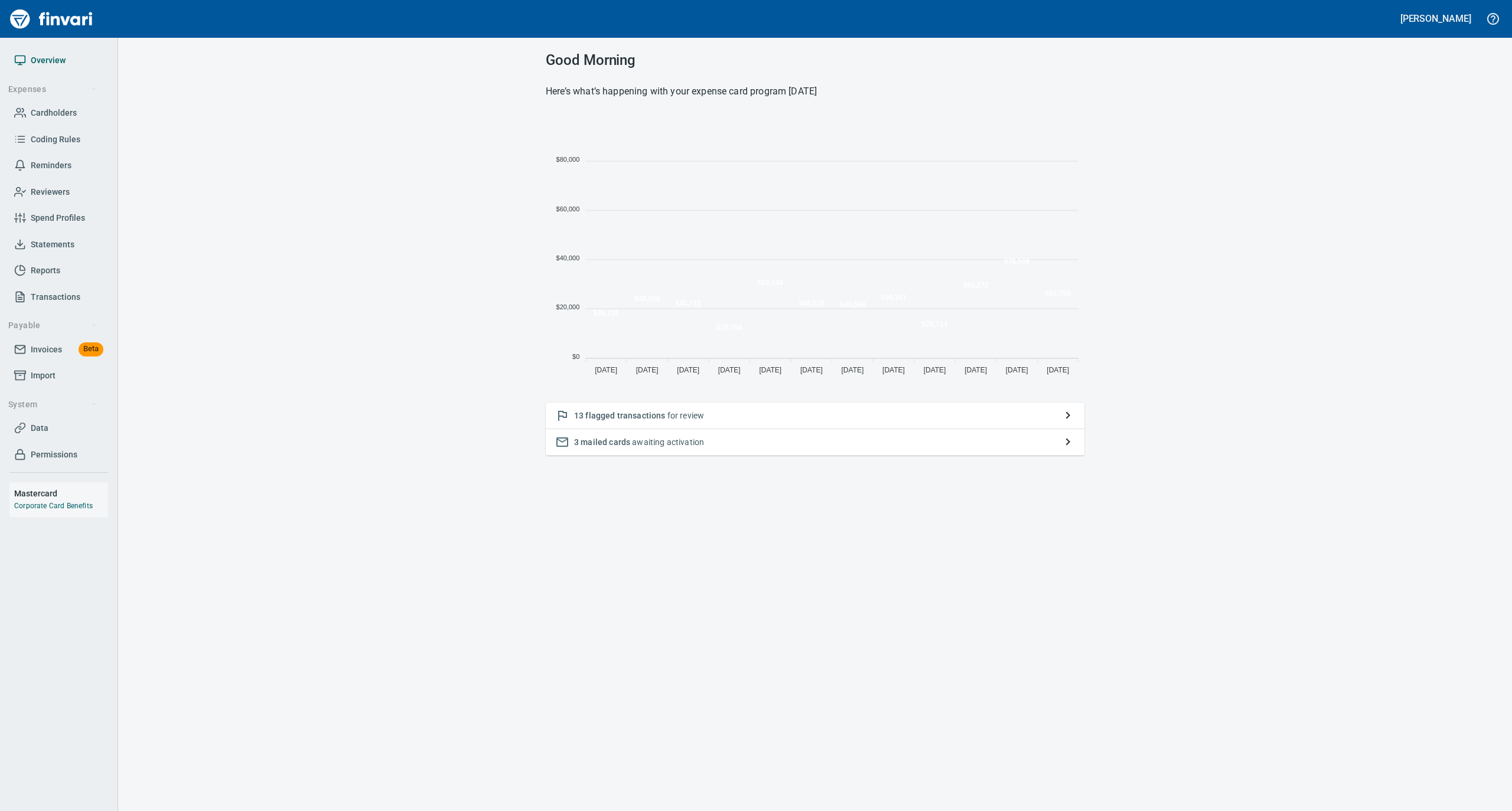
scroll to position [263, 527]
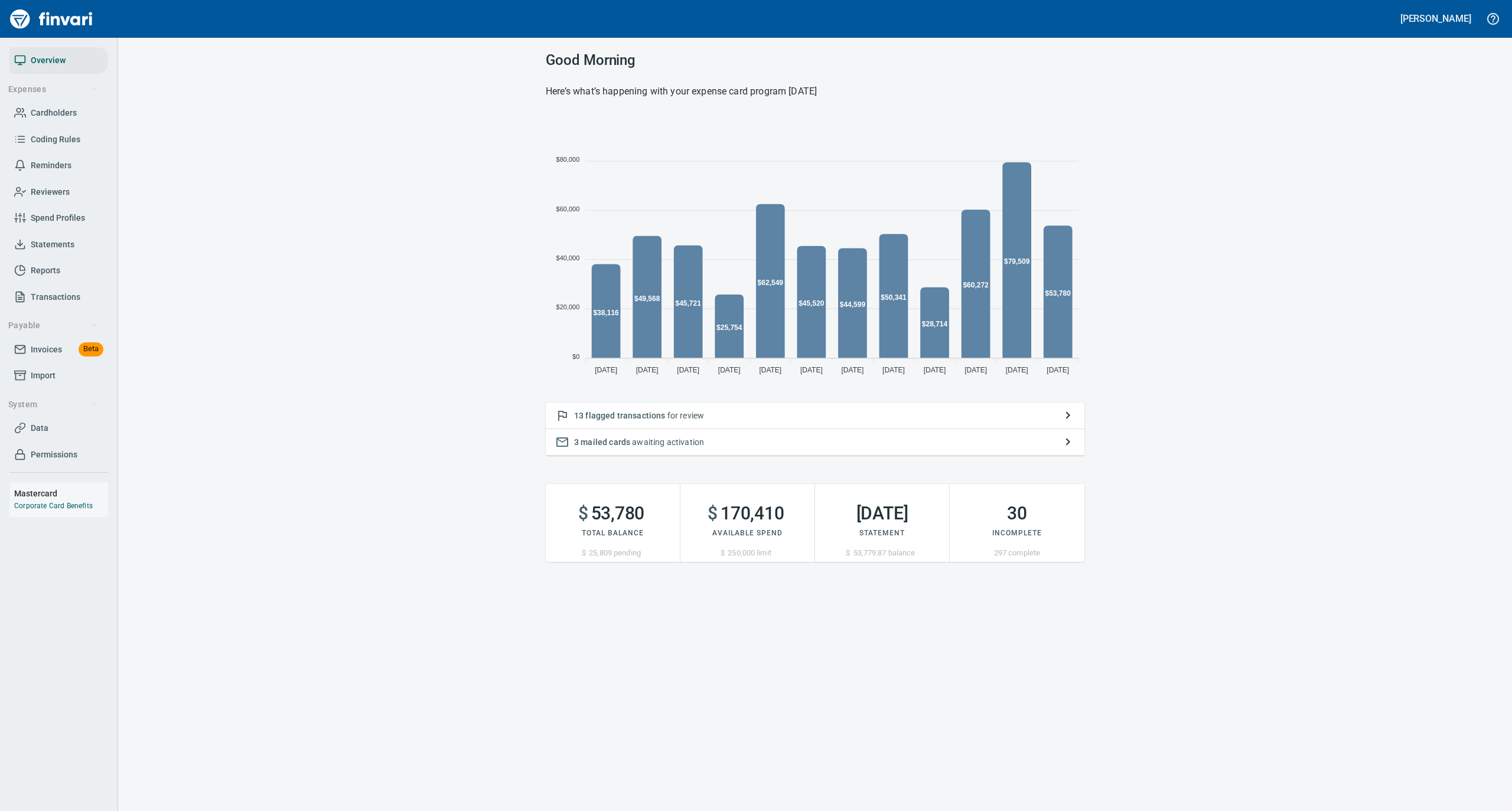
click at [785, 410] on p "13 flagged transactions for review" at bounding box center [814, 415] width 482 height 11
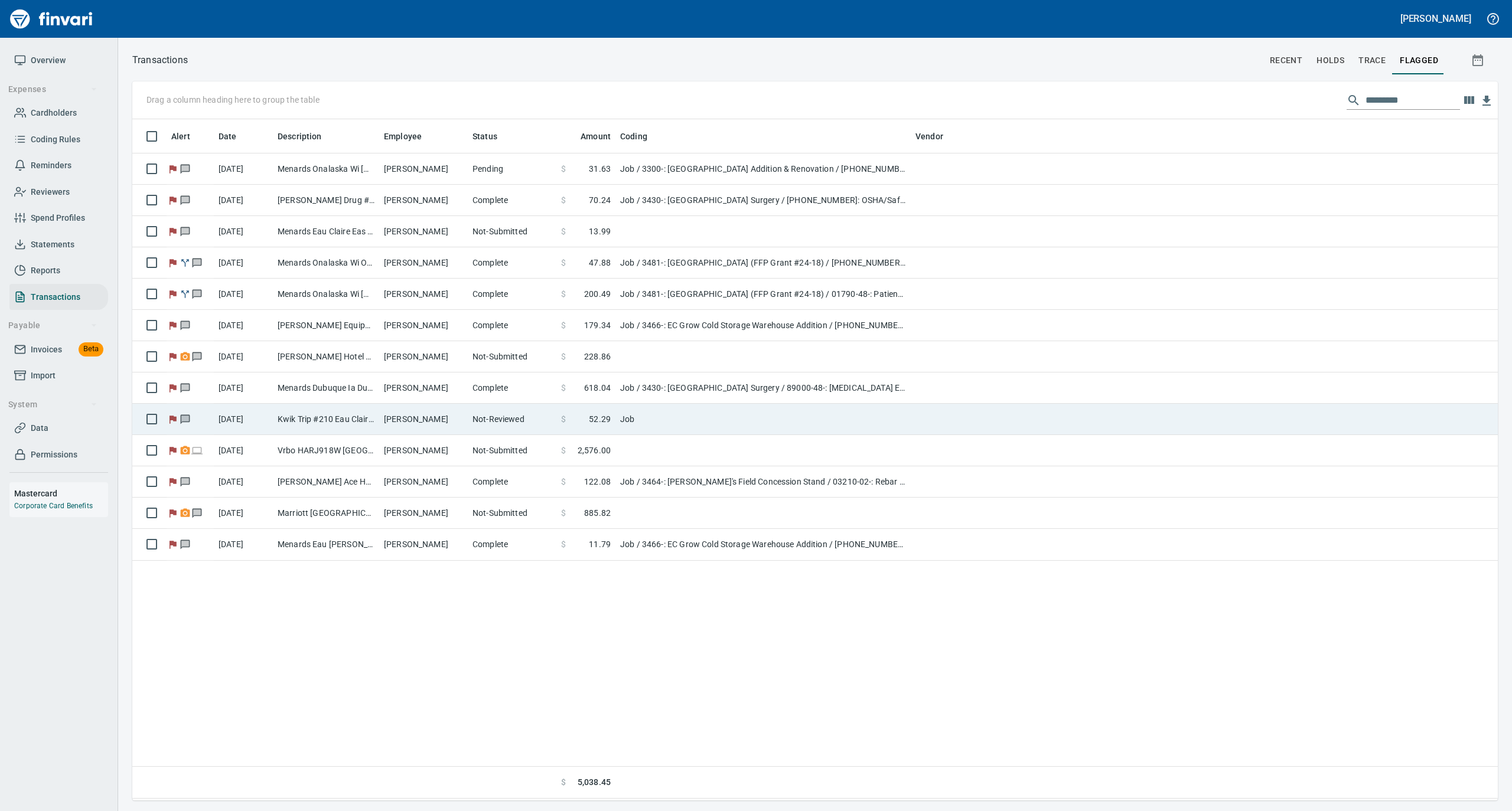
scroll to position [670, 1353]
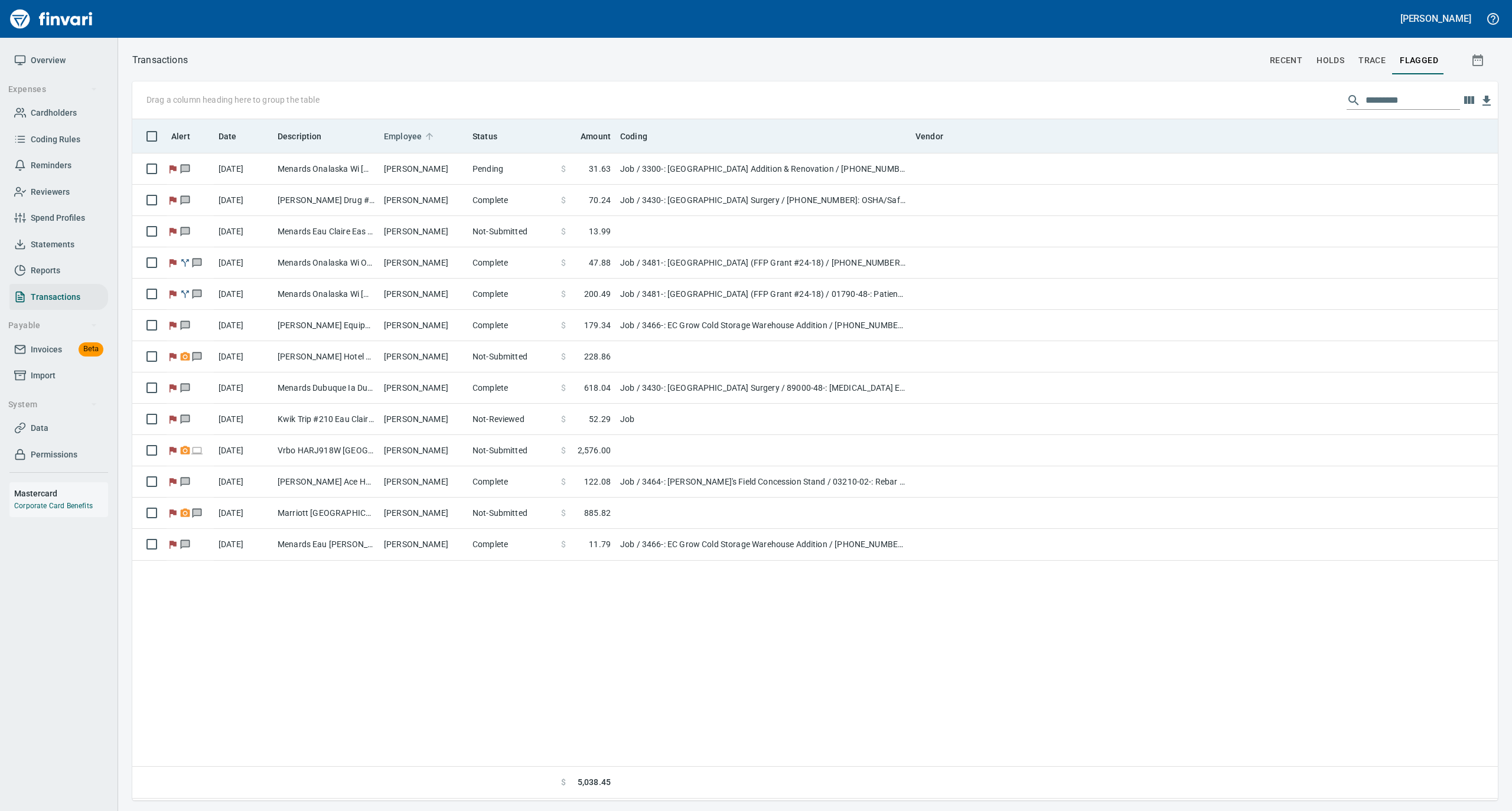
click at [431, 134] on icon at bounding box center [429, 137] width 11 height 11
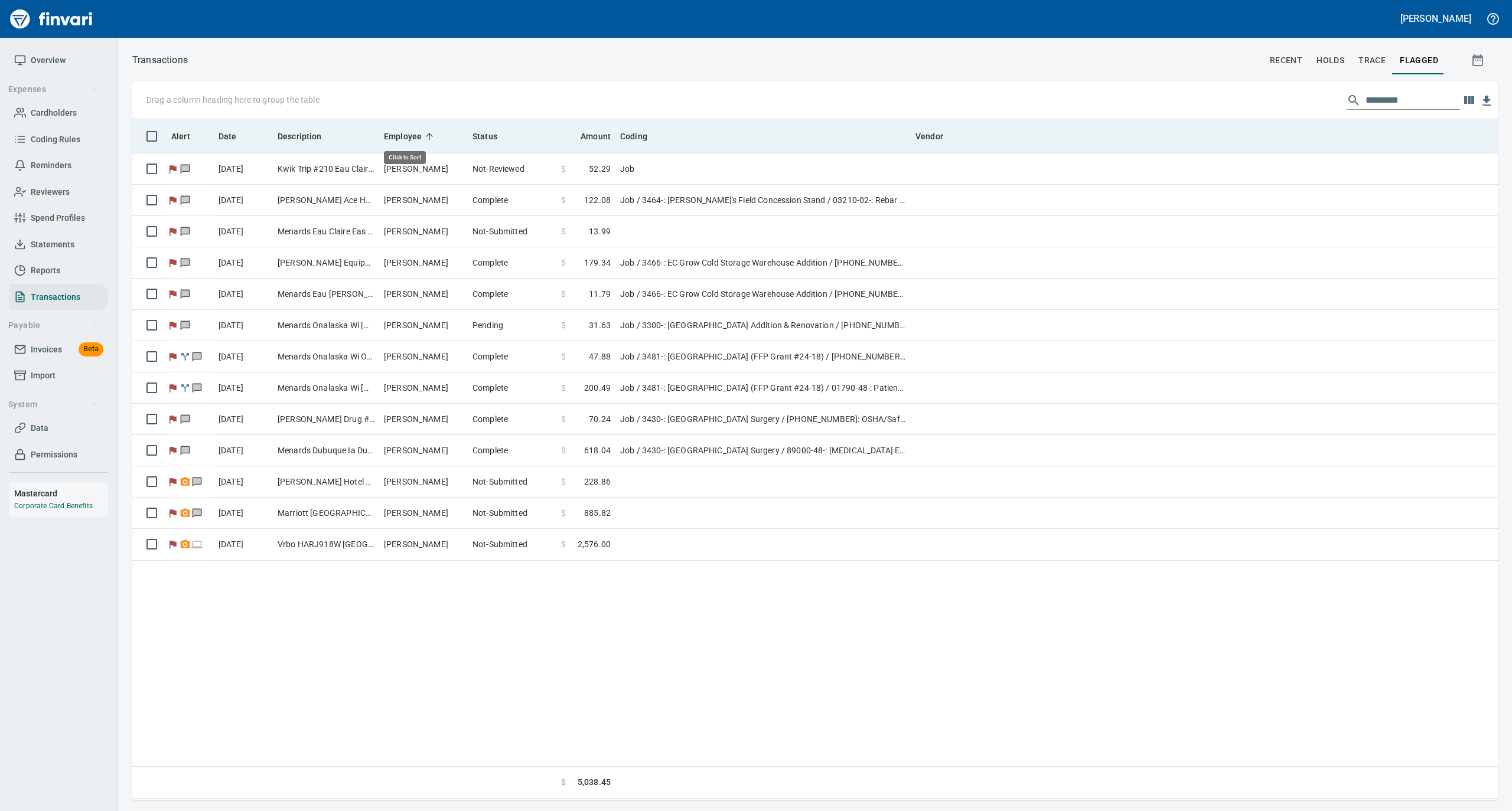
click at [431, 134] on icon at bounding box center [429, 137] width 11 height 11
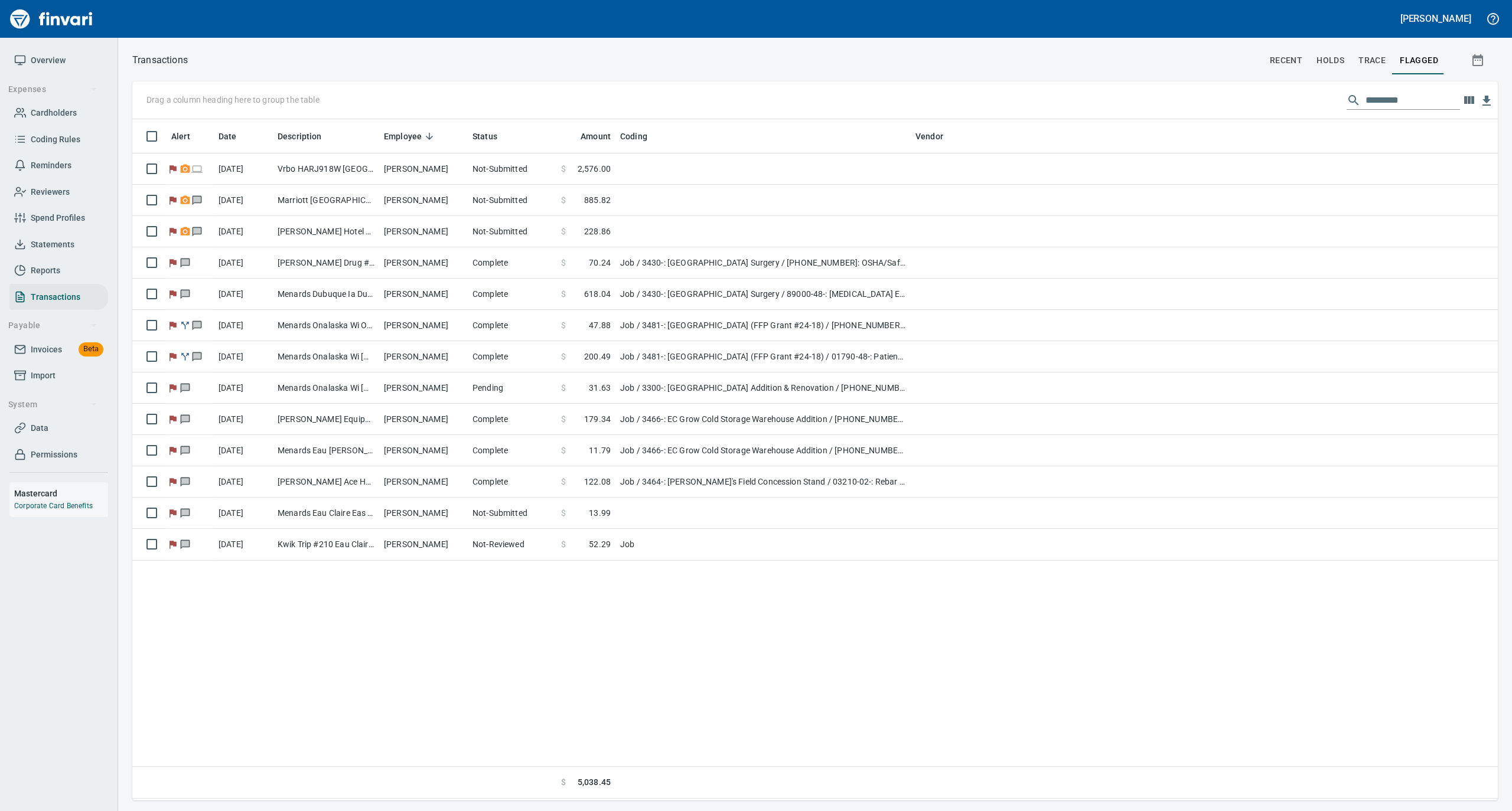
click at [55, 57] on span "Overview" at bounding box center [48, 61] width 35 height 15
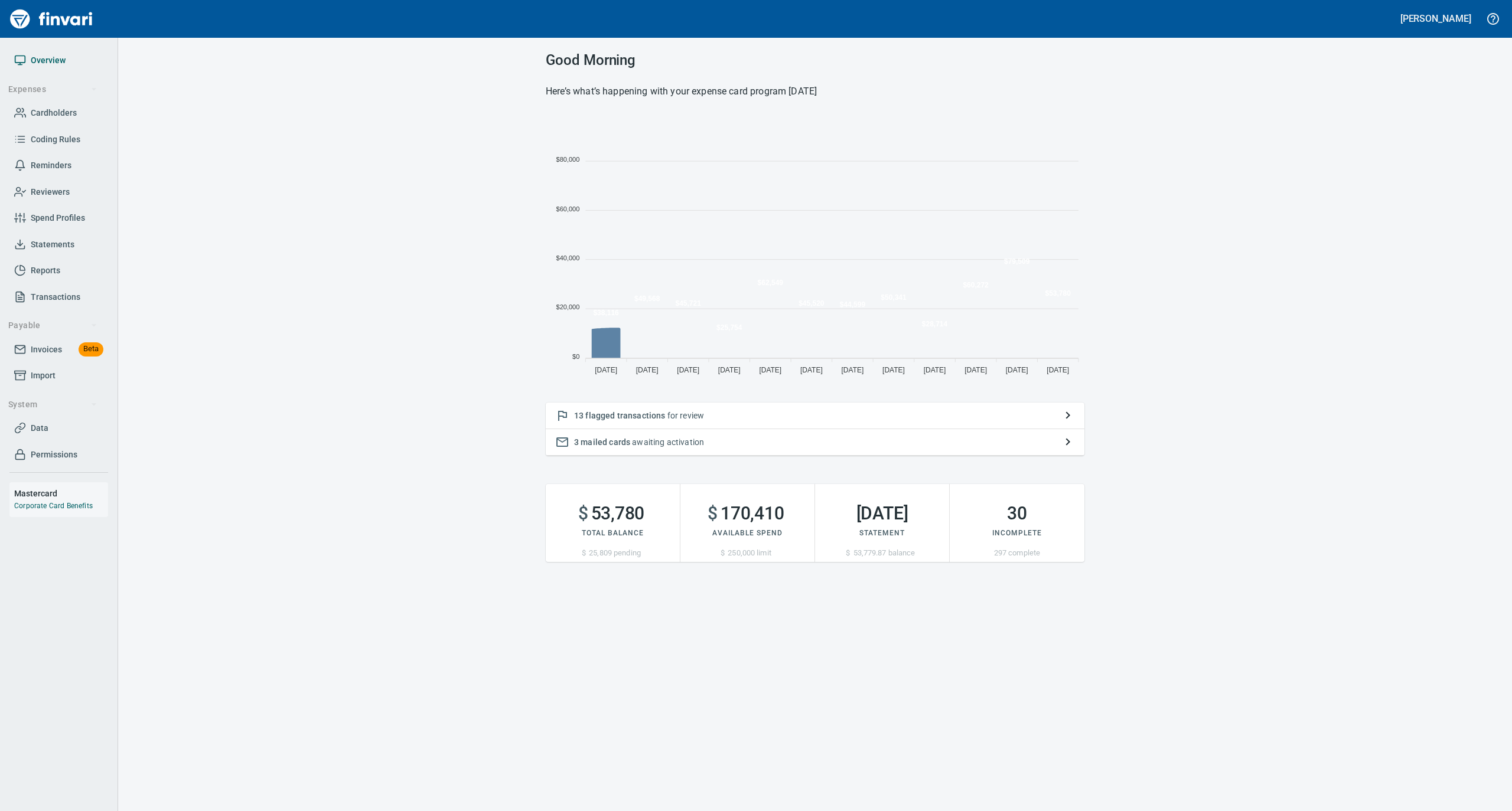
scroll to position [263, 527]
